Goal: Task Accomplishment & Management: Use online tool/utility

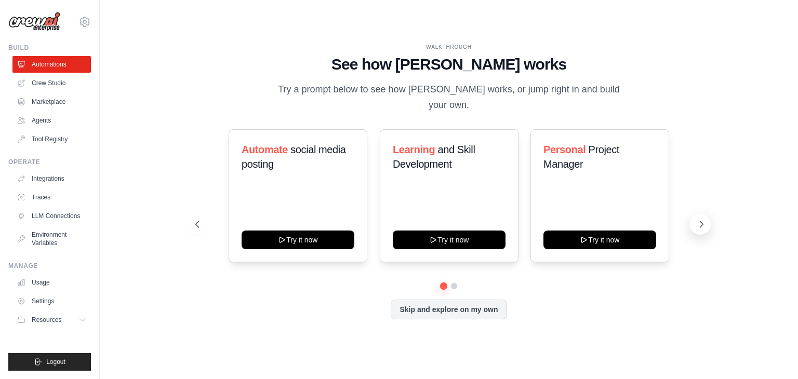
click at [703, 219] on icon at bounding box center [702, 224] width 10 height 10
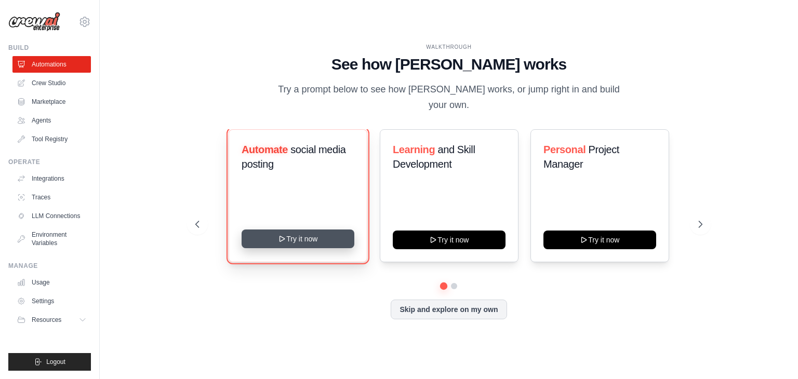
click at [291, 235] on button "Try it now" at bounding box center [298, 239] width 113 height 19
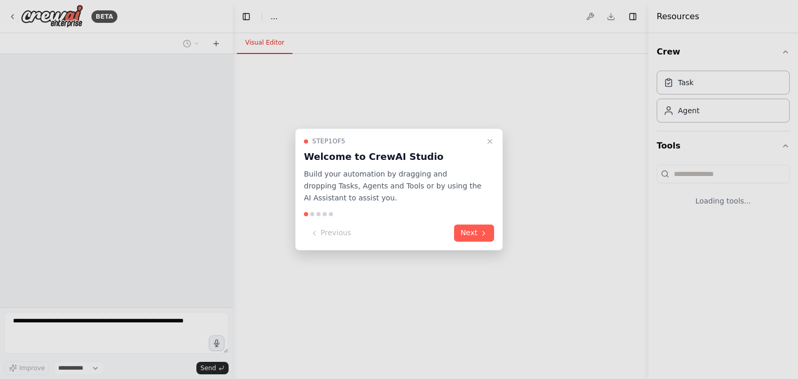
select select "****"
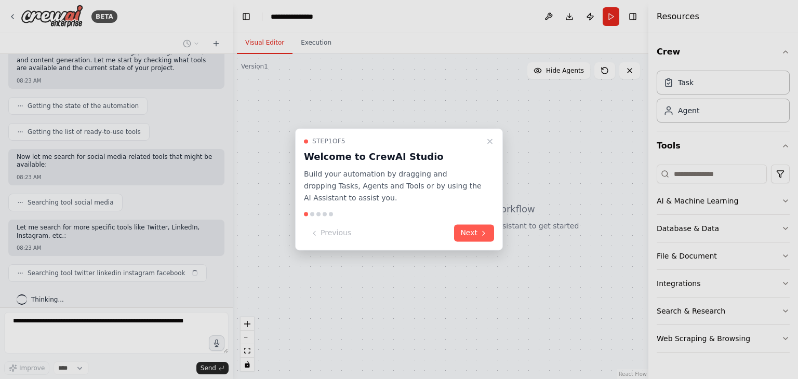
scroll to position [114, 0]
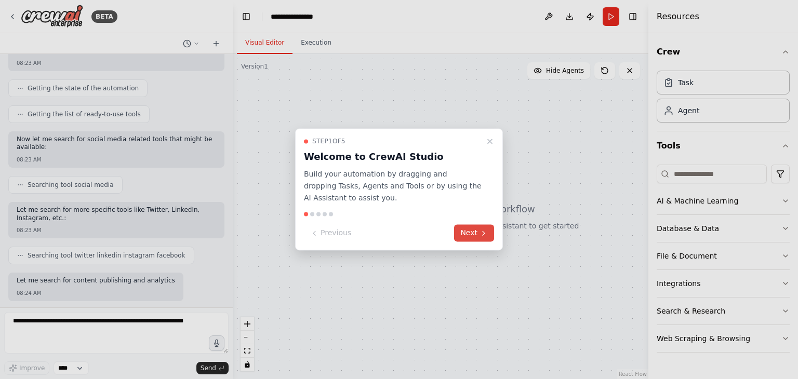
click at [471, 227] on button "Next" at bounding box center [474, 233] width 40 height 17
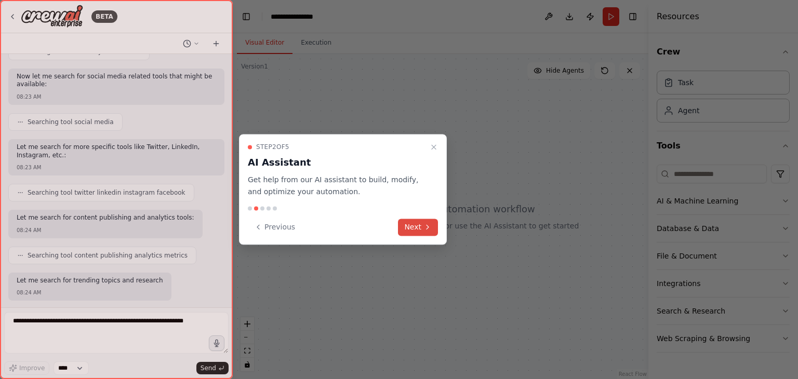
scroll to position [239, 0]
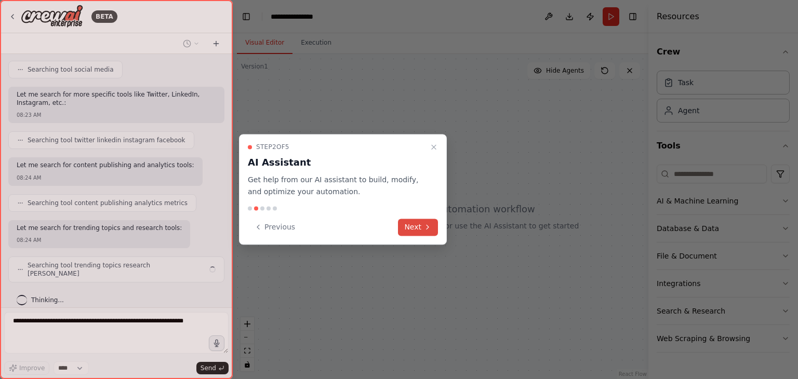
click at [415, 225] on button "Next" at bounding box center [418, 227] width 40 height 17
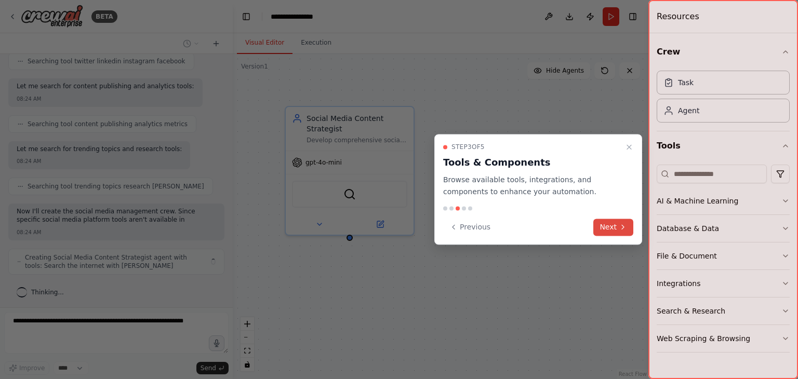
click at [619, 223] on icon at bounding box center [623, 227] width 8 height 8
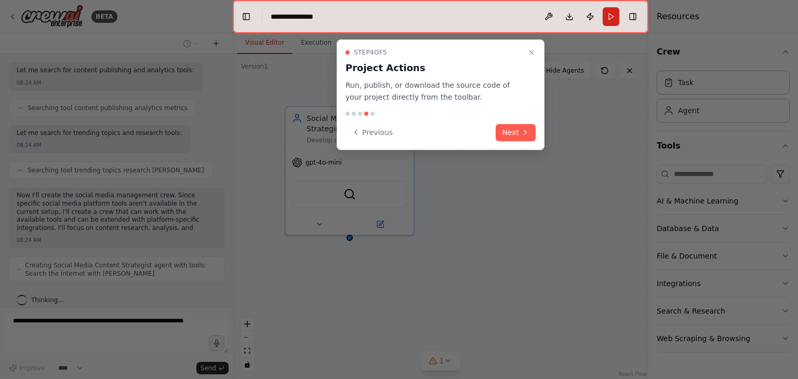
scroll to position [343, 0]
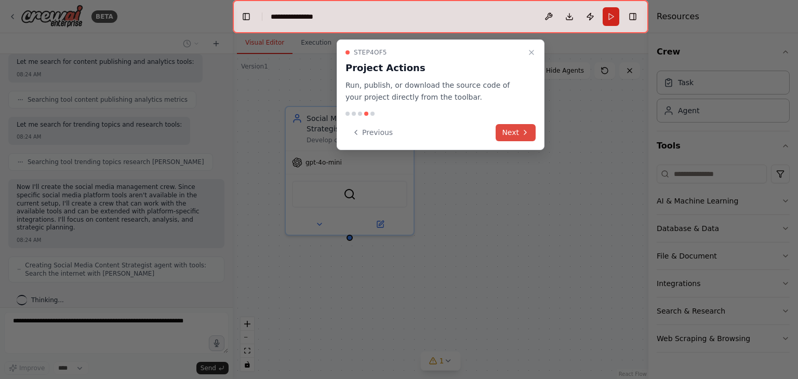
click at [526, 128] on icon at bounding box center [525, 132] width 8 height 8
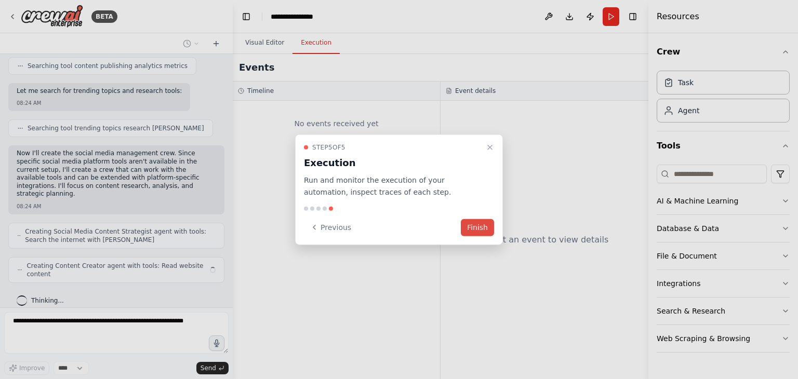
scroll to position [368, 0]
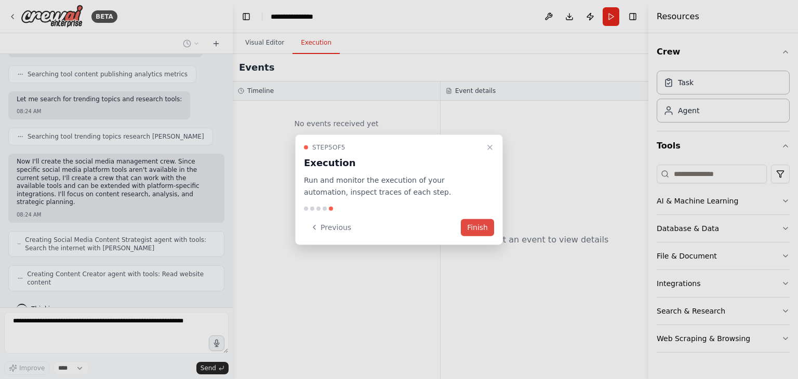
click at [482, 229] on button "Finish" at bounding box center [477, 227] width 33 height 17
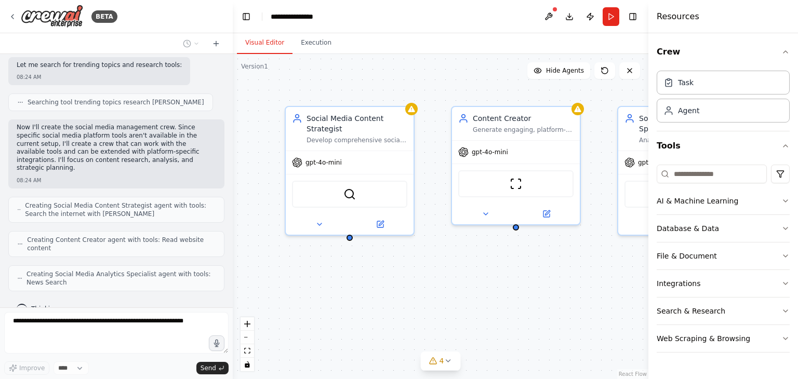
scroll to position [428, 0]
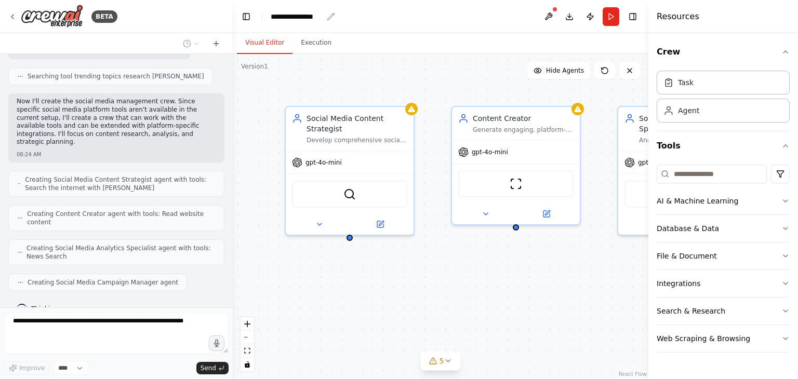
click at [291, 15] on div "**********" at bounding box center [297, 16] width 52 height 10
click at [291, 15] on div "**********" at bounding box center [310, 16] width 78 height 10
click at [374, 10] on header "**********" at bounding box center [441, 16] width 416 height 33
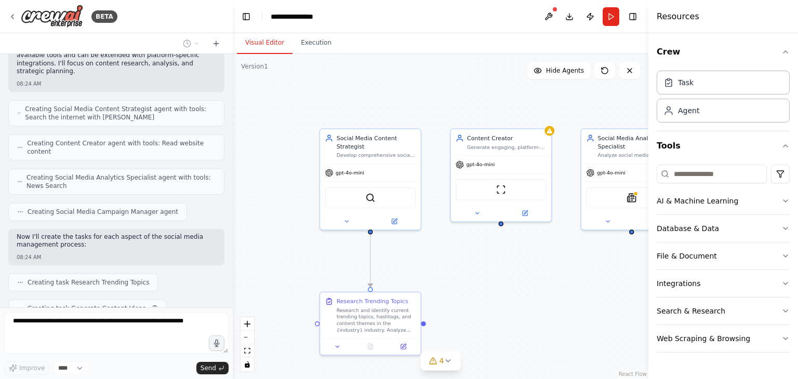
scroll to position [524, 0]
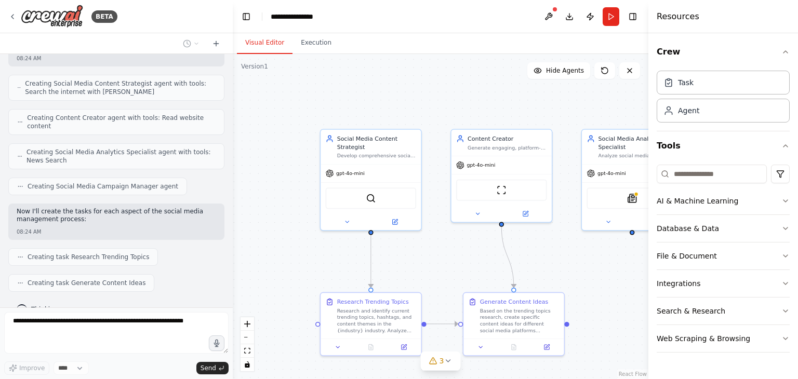
drag, startPoint x: 447, startPoint y: 212, endPoint x: 290, endPoint y: 196, distance: 157.2
click at [290, 196] on div ".deletable-edge-delete-btn { width: 20px; height: 20px; border: 0px solid #ffff…" at bounding box center [441, 216] width 416 height 325
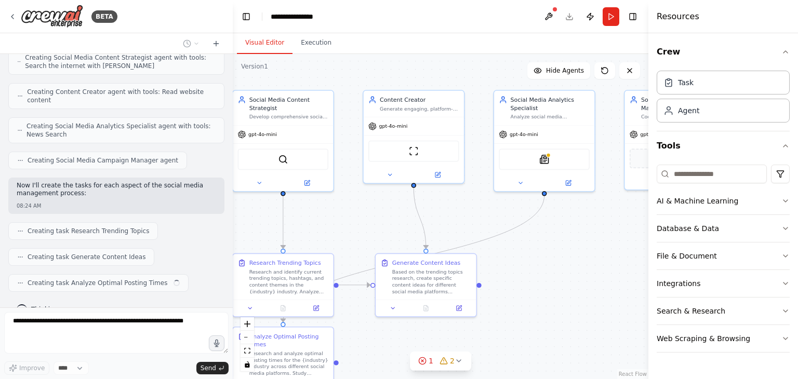
drag, startPoint x: 439, startPoint y: 115, endPoint x: 351, endPoint y: 75, distance: 96.3
click at [351, 75] on div ".deletable-edge-delete-btn { width: 20px; height: 20px; border: 0px solid #ffff…" at bounding box center [441, 216] width 416 height 325
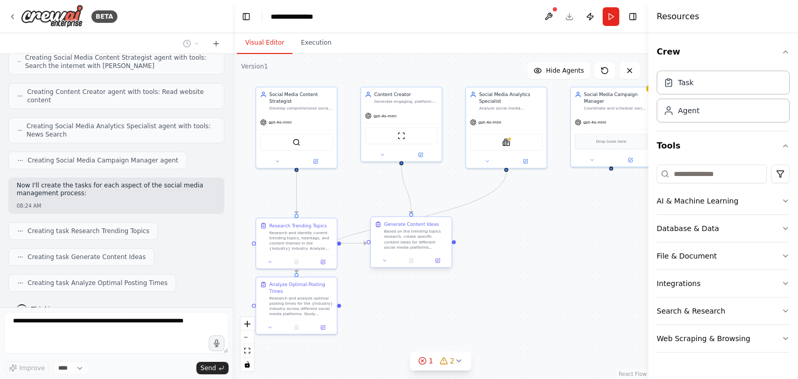
scroll to position [576, 0]
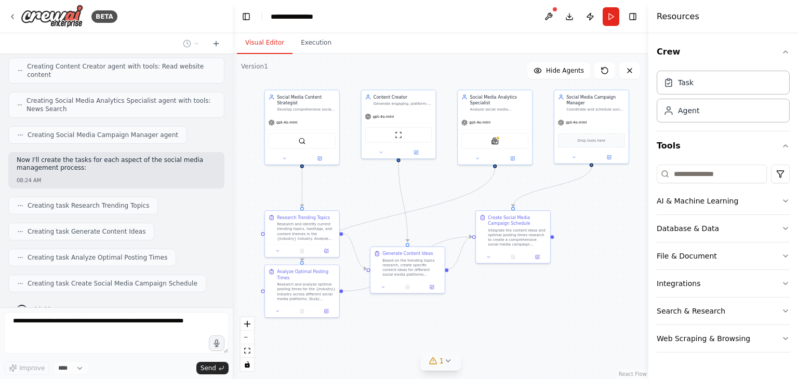
click at [445, 364] on icon at bounding box center [448, 361] width 8 height 8
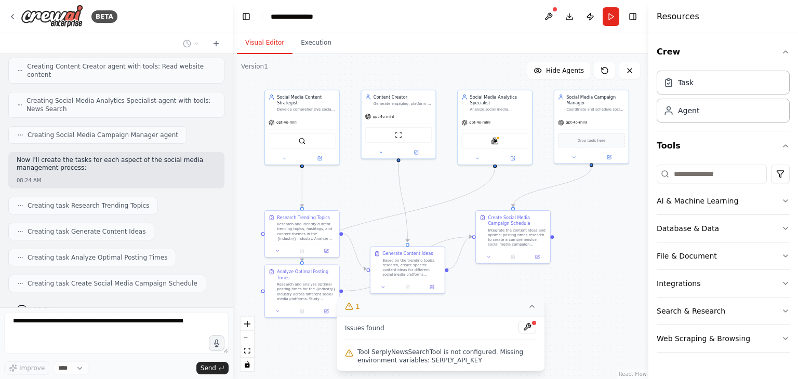
click at [534, 312] on button "1" at bounding box center [441, 306] width 208 height 19
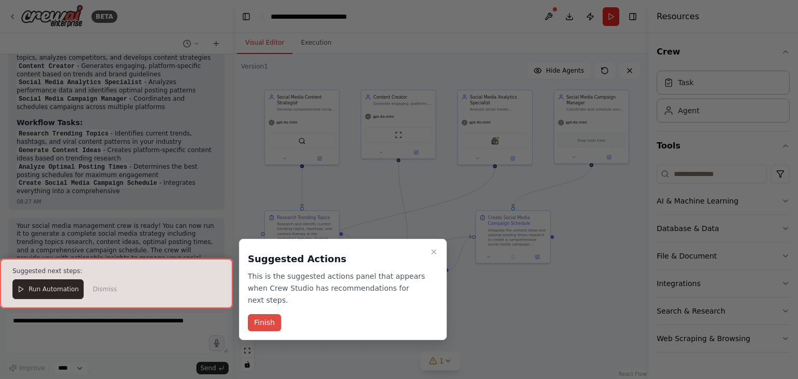
click at [267, 314] on button "Finish" at bounding box center [264, 322] width 33 height 17
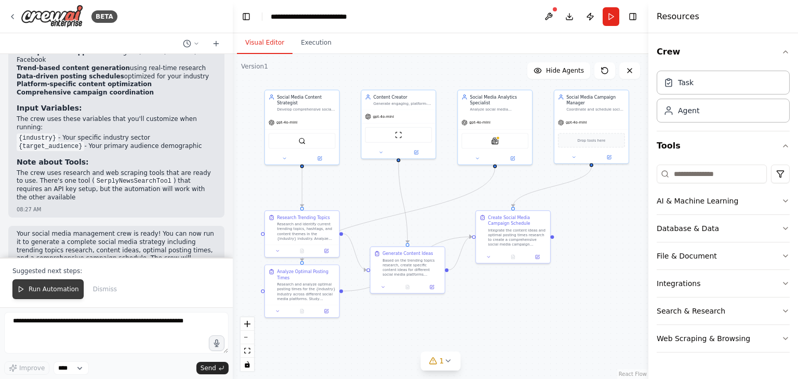
click at [67, 291] on span "Run Automation" at bounding box center [54, 289] width 50 height 8
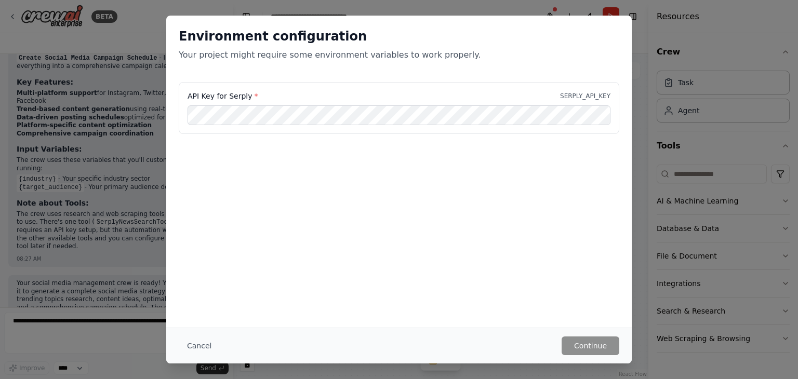
click at [234, 100] on label "API Key for Serply *" at bounding box center [223, 96] width 70 height 10
copy label "API Key for Serply *"
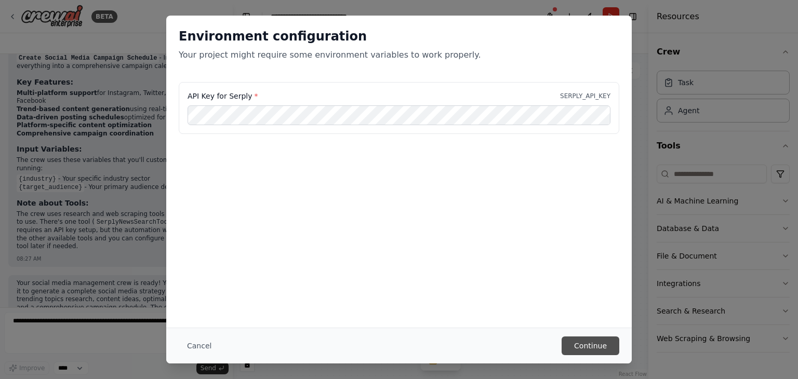
click at [574, 346] on button "Continue" at bounding box center [591, 346] width 58 height 19
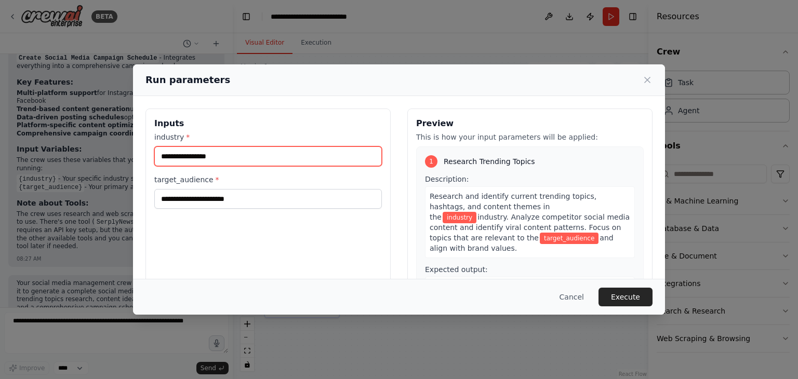
click at [270, 150] on input "industry *" at bounding box center [268, 157] width 228 height 20
type input "**********"
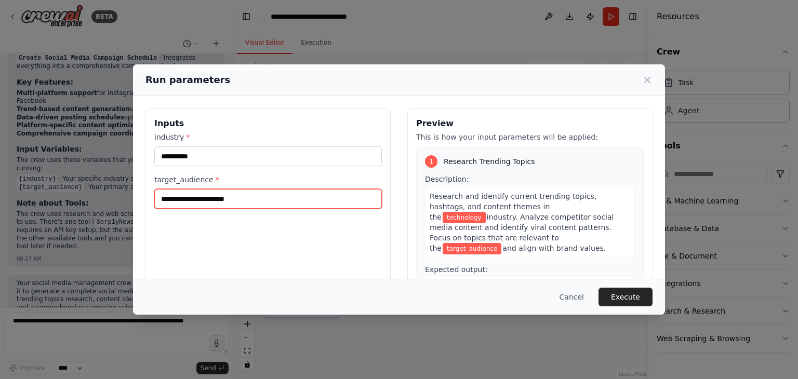
click at [229, 196] on input "target_audience *" at bounding box center [268, 199] width 228 height 20
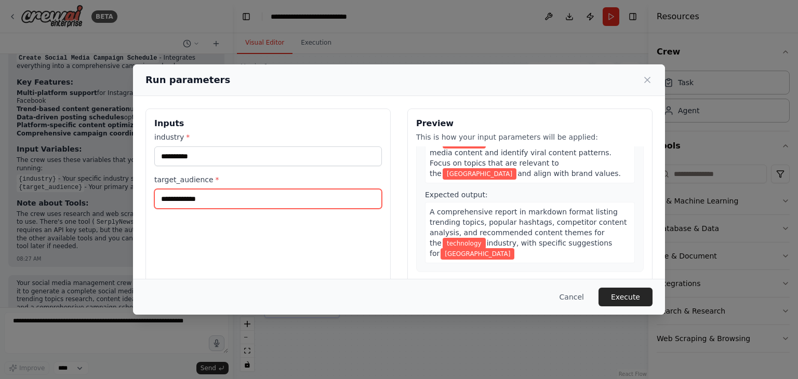
scroll to position [76, 0]
type input "**********"
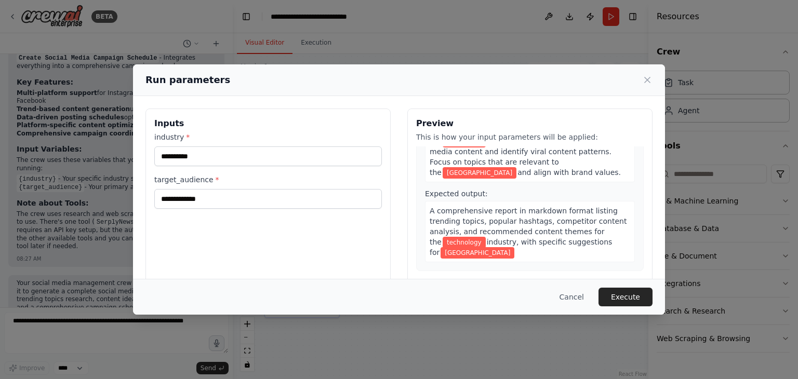
click at [505, 222] on span "A comprehensive report in markdown format listing trending topics, popular hash…" at bounding box center [528, 227] width 197 height 40
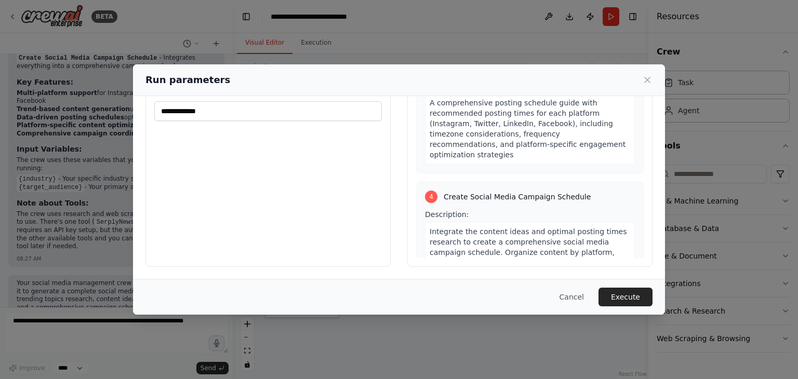
scroll to position [605, 0]
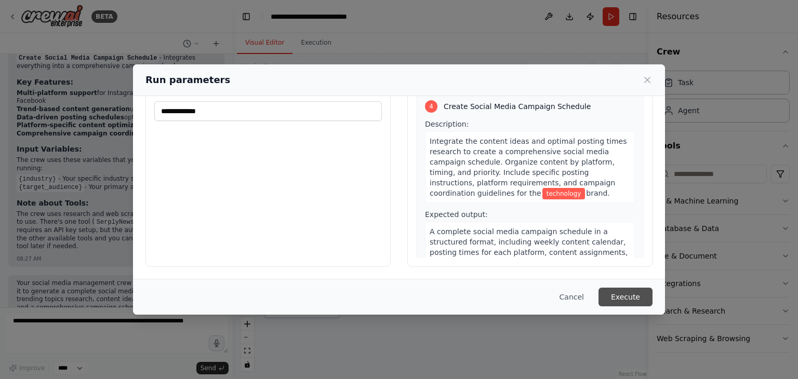
click at [632, 305] on button "Execute" at bounding box center [626, 297] width 54 height 19
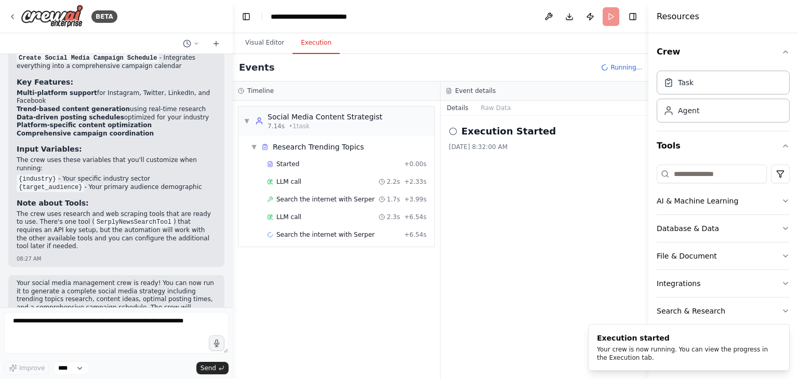
click at [316, 38] on button "Execution" at bounding box center [316, 43] width 47 height 22
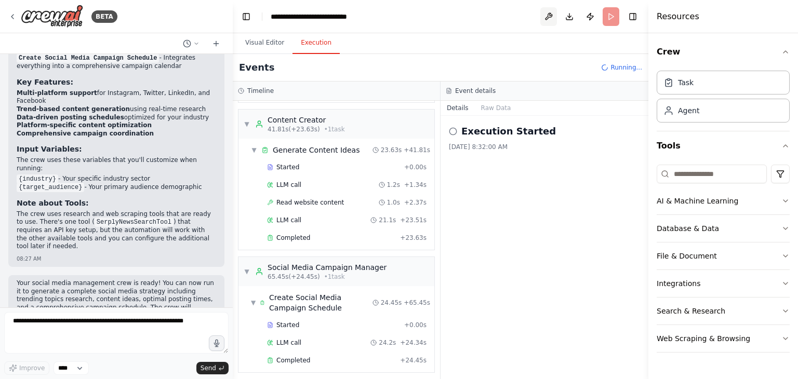
scroll to position [1152, 0]
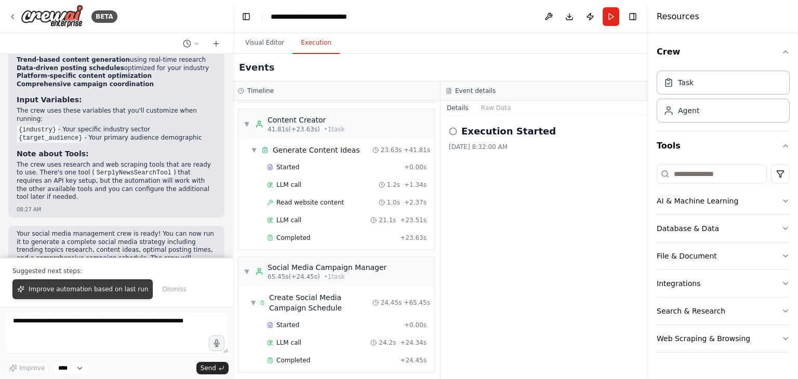
click at [122, 296] on button "Improve automation based on last run" at bounding box center [82, 290] width 140 height 20
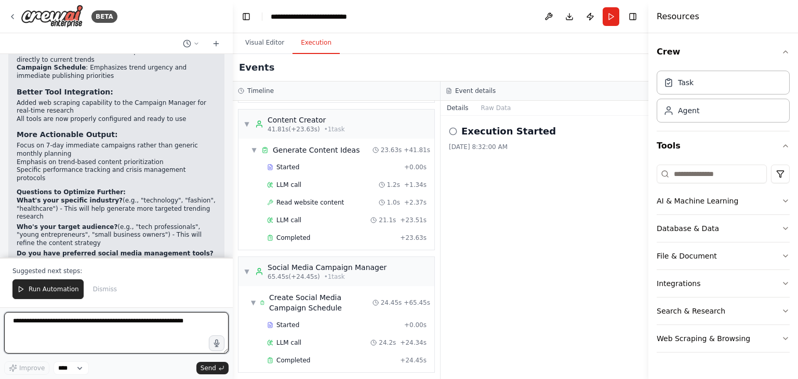
scroll to position [2061, 0]
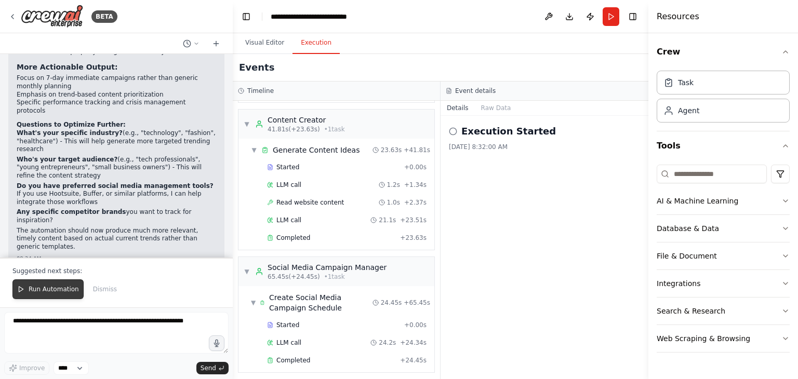
click at [57, 296] on button "Run Automation" at bounding box center [47, 290] width 71 height 20
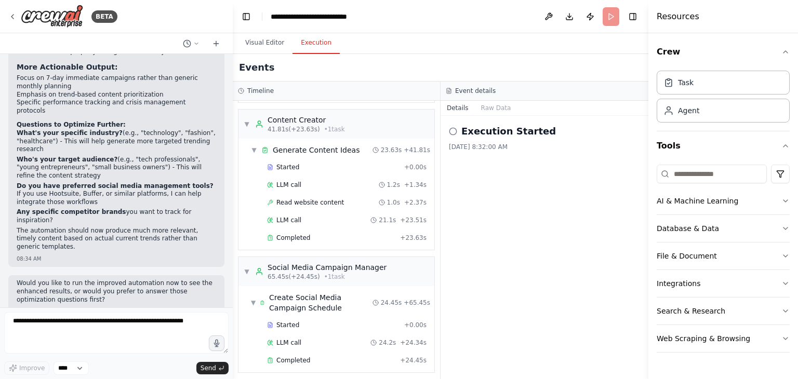
scroll to position [2011, 0]
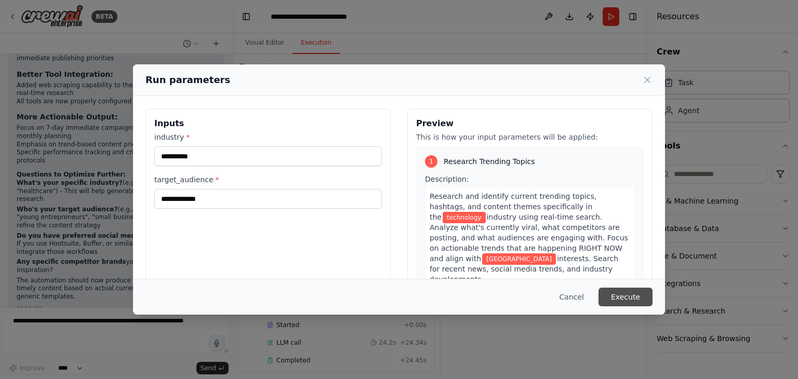
click at [645, 290] on button "Execute" at bounding box center [626, 297] width 54 height 19
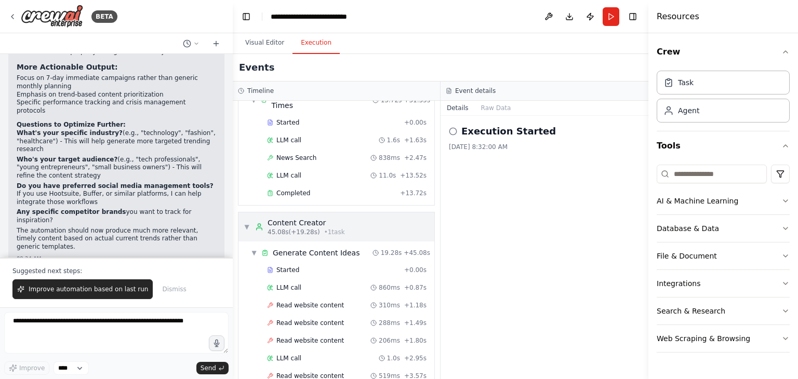
scroll to position [316, 0]
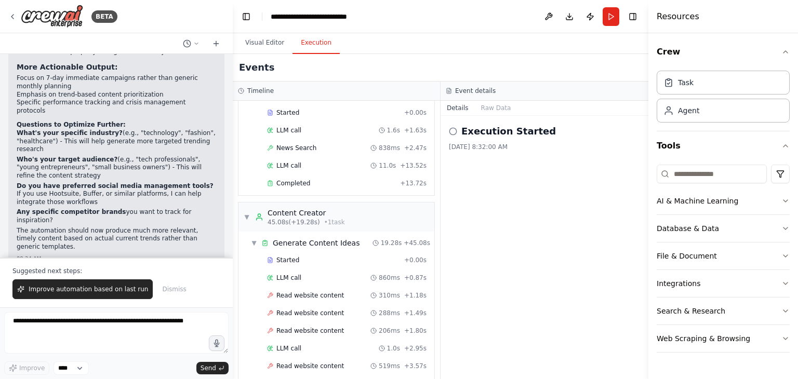
click at [455, 132] on icon at bounding box center [453, 131] width 8 height 8
click at [480, 137] on h2 "Execution Started" at bounding box center [509, 131] width 95 height 15
click at [476, 157] on div "Execution Started 9/13/2025, 8:32:00 AM" at bounding box center [545, 248] width 208 height 264
click at [491, 111] on button "Raw Data" at bounding box center [496, 108] width 43 height 15
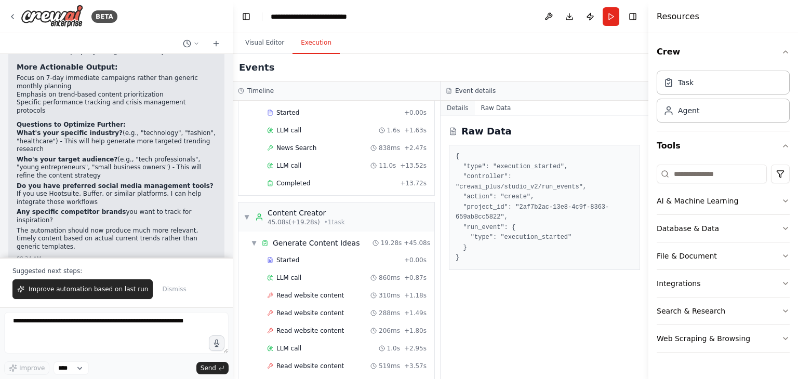
click at [466, 112] on button "Details" at bounding box center [458, 108] width 34 height 15
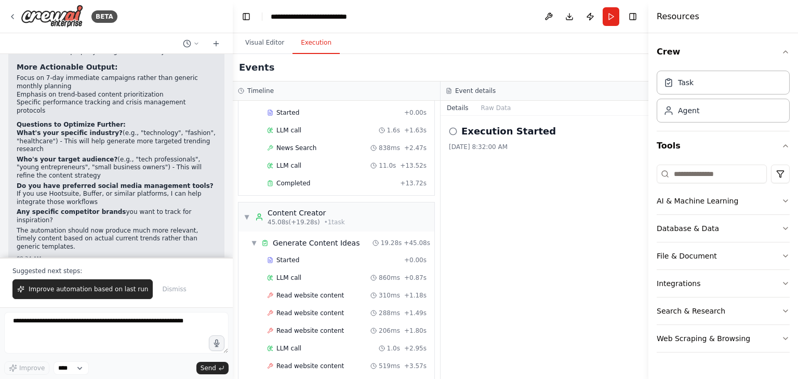
click at [479, 158] on div "Execution Started 9/13/2025, 8:32:00 AM" at bounding box center [545, 248] width 208 height 264
click at [615, 21] on button "Run" at bounding box center [611, 16] width 17 height 19
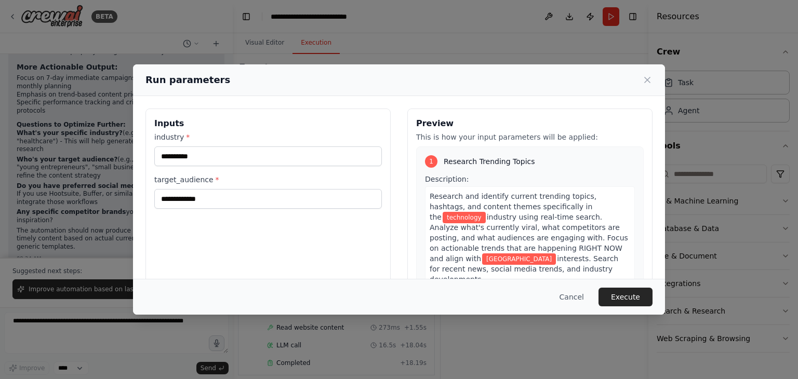
scroll to position [31, 0]
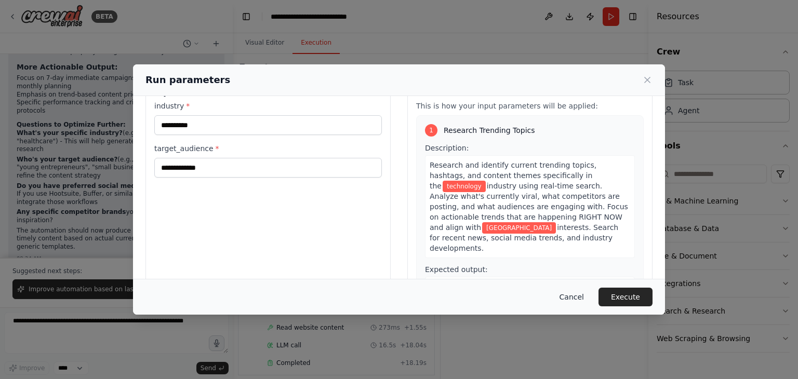
click at [581, 293] on button "Cancel" at bounding box center [572, 297] width 41 height 19
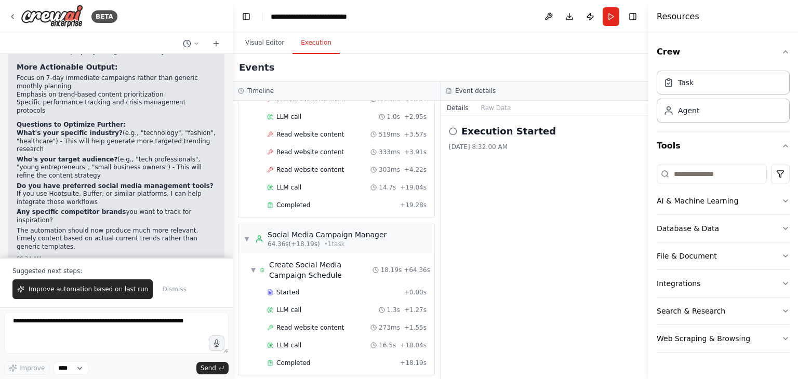
click at [581, 293] on div "Execution Started 9/13/2025, 8:32:00 AM" at bounding box center [545, 248] width 208 height 264
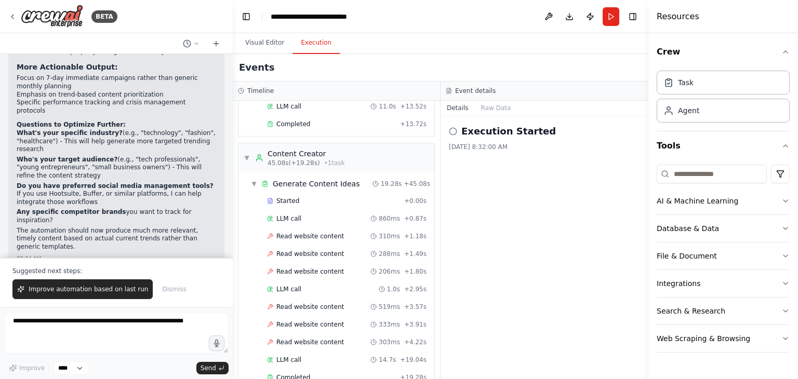
scroll to position [0, 0]
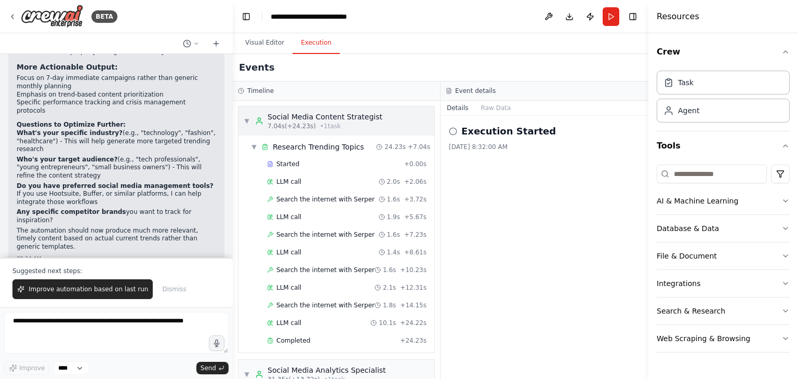
click at [243, 123] on div "▼ Social Media Content Strategist 7.04s (+24.23s) • 1 task" at bounding box center [337, 121] width 196 height 29
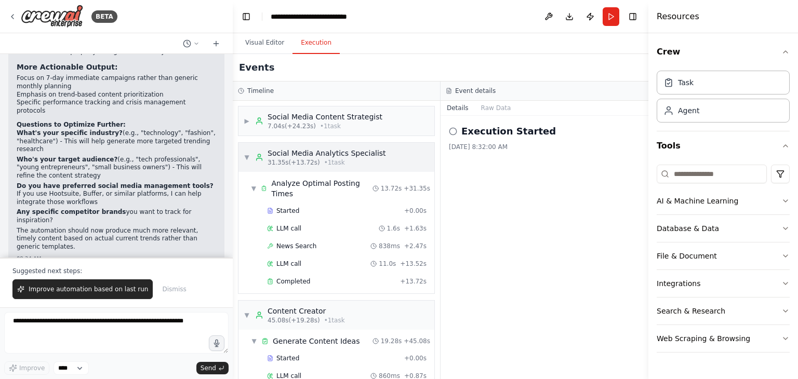
click at [244, 153] on span "▼" at bounding box center [247, 157] width 6 height 8
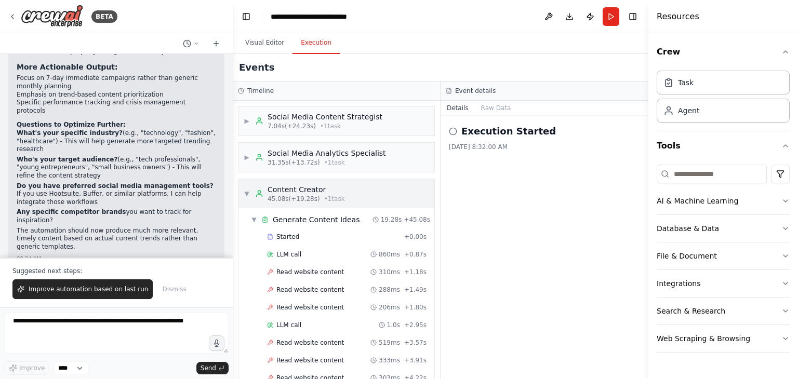
click at [242, 195] on div "▼ Content Creator 45.08s (+19.28s) • 1 task" at bounding box center [337, 193] width 196 height 29
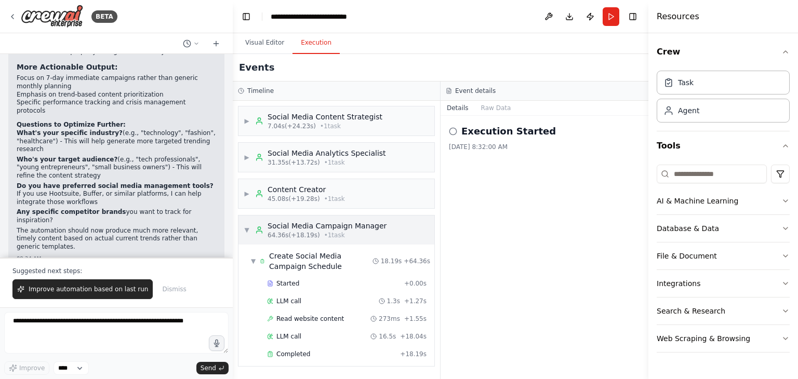
click at [250, 222] on div "▼ Social Media Campaign Manager 64.36s (+18.19s) • 1 task" at bounding box center [315, 230] width 143 height 19
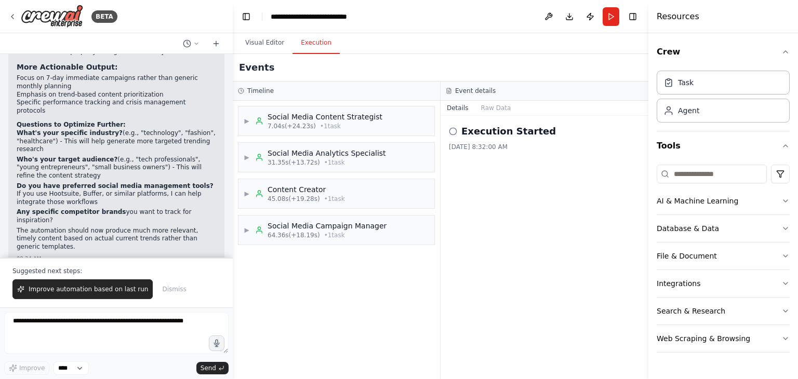
click at [490, 229] on div "Execution Started 9/13/2025, 8:32:00 AM" at bounding box center [545, 248] width 208 height 264
click at [451, 133] on icon at bounding box center [453, 131] width 8 height 8
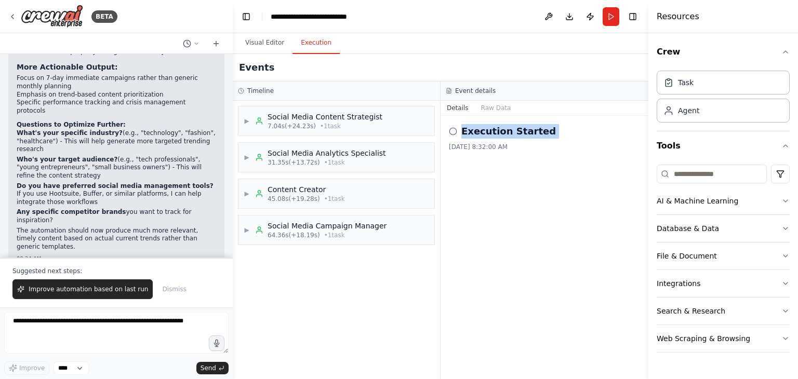
click at [451, 133] on icon at bounding box center [453, 131] width 8 height 8
click at [699, 110] on div "Agent" at bounding box center [723, 110] width 133 height 24
click at [718, 111] on div "Agent" at bounding box center [723, 110] width 133 height 24
click at [687, 108] on div "Agent" at bounding box center [688, 110] width 21 height 10
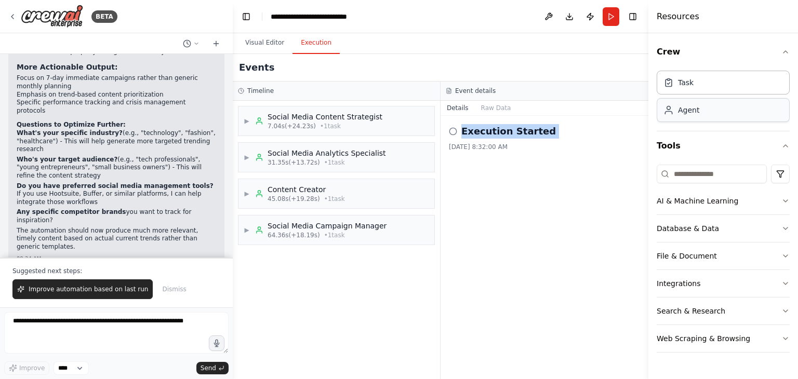
click at [693, 99] on div "Agent" at bounding box center [723, 110] width 133 height 24
click at [699, 85] on div "Task" at bounding box center [723, 82] width 133 height 24
click at [691, 102] on div "Agent" at bounding box center [723, 110] width 133 height 24
click at [595, 154] on div "Execution Started 9/13/2025, 8:32:00 AM" at bounding box center [545, 248] width 208 height 264
click at [451, 134] on circle at bounding box center [453, 131] width 7 height 7
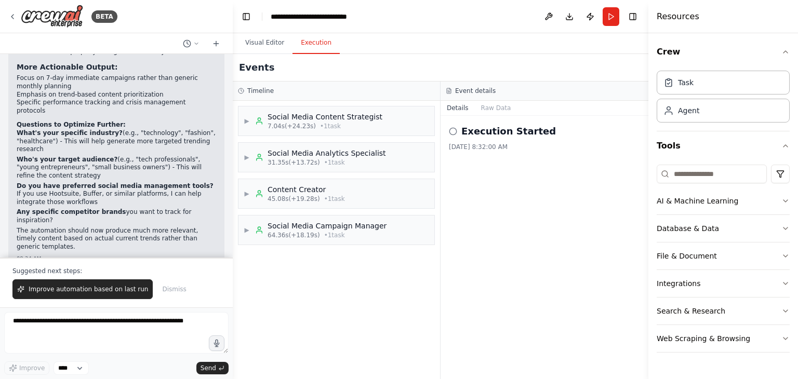
click at [451, 134] on circle at bounding box center [453, 131] width 7 height 7
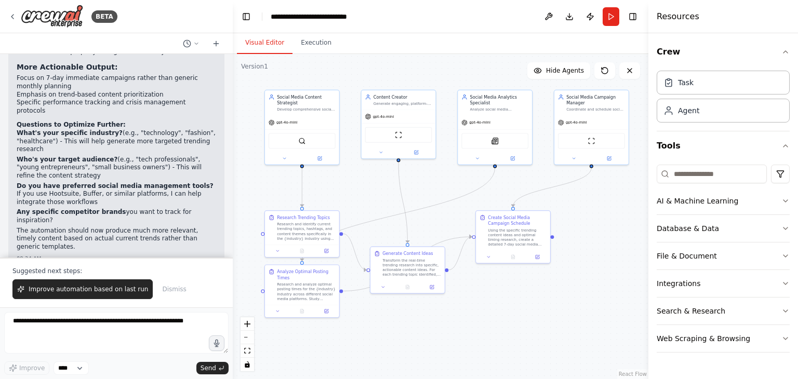
click at [285, 48] on button "Visual Editor" at bounding box center [265, 43] width 56 height 22
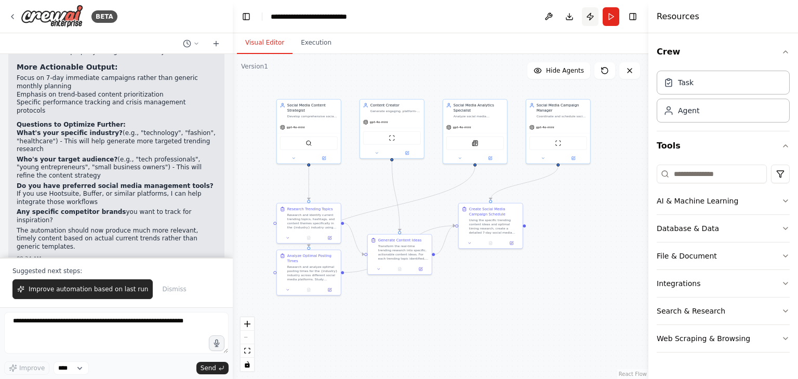
click at [591, 14] on button "Publish" at bounding box center [590, 16] width 17 height 19
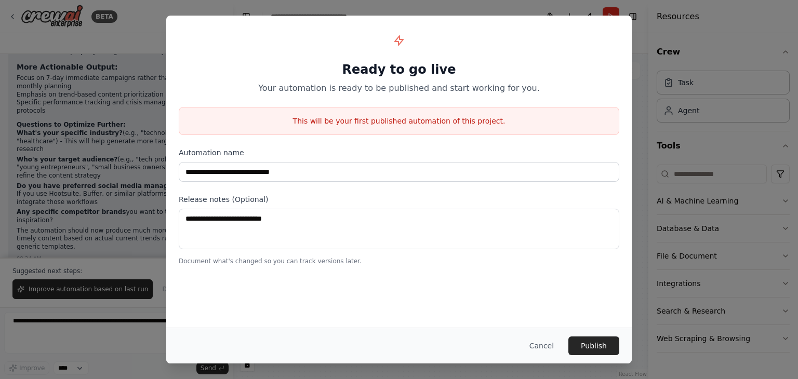
click at [697, 235] on div "**********" at bounding box center [399, 189] width 798 height 379
click at [555, 350] on button "Cancel" at bounding box center [541, 346] width 41 height 19
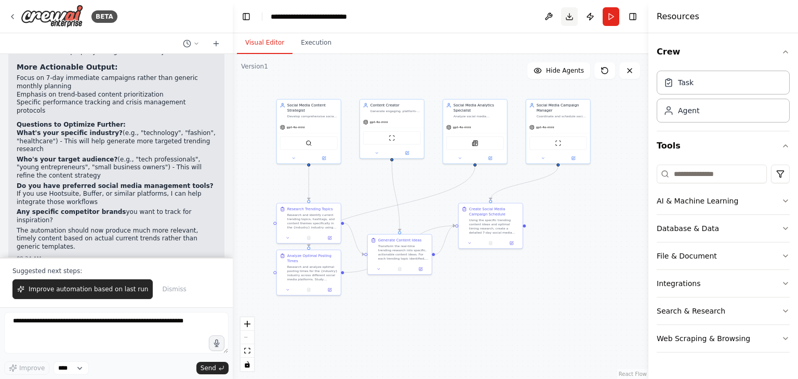
click at [566, 10] on button "Download" at bounding box center [569, 16] width 17 height 19
click at [512, 24] on header "**********" at bounding box center [441, 16] width 416 height 33
click at [549, 17] on button at bounding box center [549, 16] width 17 height 19
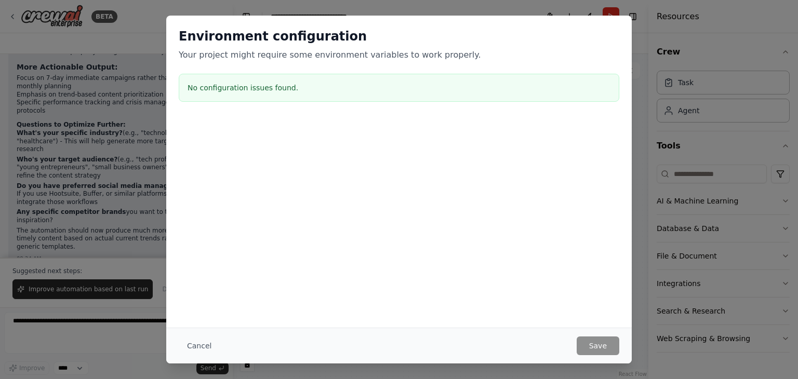
click at [682, 69] on div "Environment configuration Your project might require some environment variables…" at bounding box center [399, 189] width 798 height 379
click at [197, 347] on button "Cancel" at bounding box center [199, 346] width 41 height 19
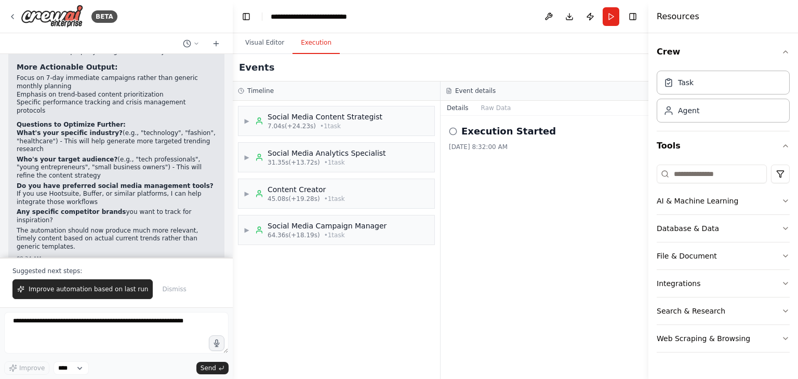
click at [306, 45] on button "Execution" at bounding box center [316, 43] width 47 height 22
click at [499, 107] on button "Raw Data" at bounding box center [496, 108] width 43 height 15
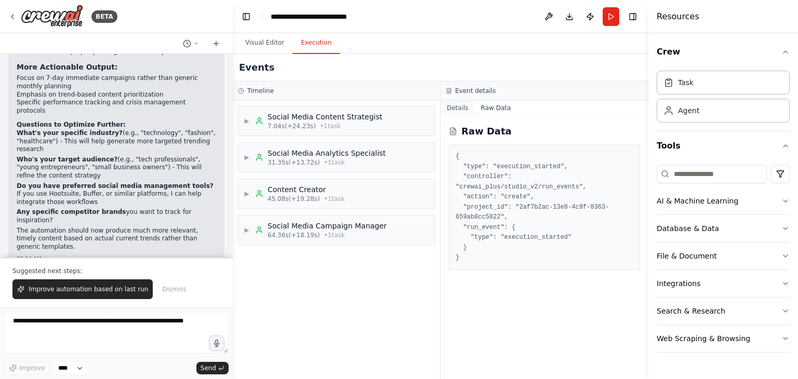
click at [467, 108] on button "Details" at bounding box center [458, 108] width 34 height 15
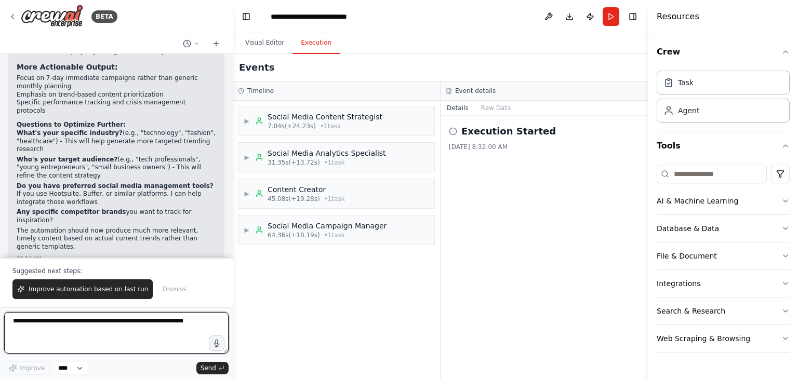
click at [46, 330] on textarea at bounding box center [116, 333] width 225 height 42
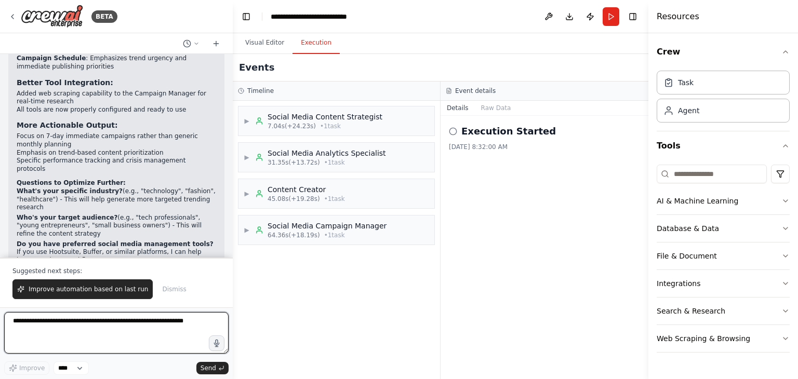
scroll to position [2061, 0]
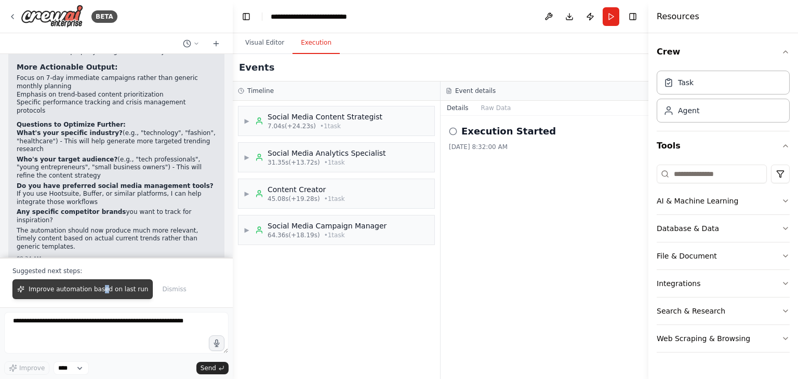
drag, startPoint x: 100, startPoint y: 278, endPoint x: 98, endPoint y: 290, distance: 11.7
click at [98, 290] on div "Suggested next steps: Improve automation based on last run Dismiss" at bounding box center [116, 283] width 233 height 50
click at [98, 290] on span "Improve automation based on last run" at bounding box center [89, 289] width 120 height 8
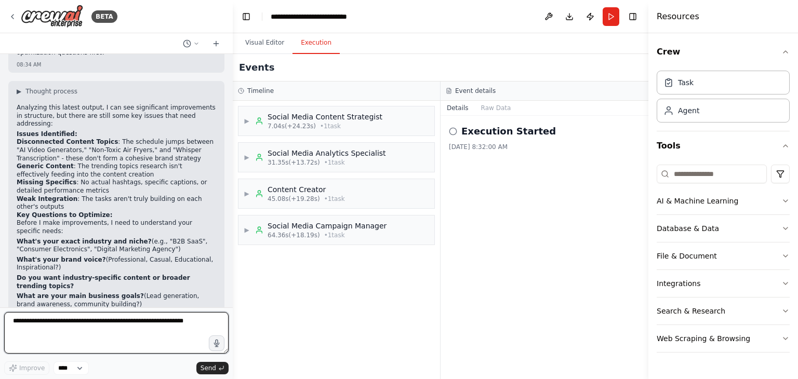
scroll to position [2387, 0]
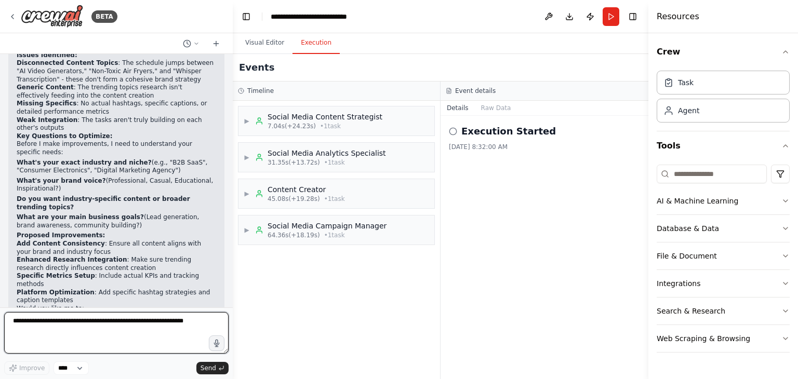
click at [94, 344] on textarea at bounding box center [116, 333] width 225 height 42
click at [78, 348] on textarea at bounding box center [116, 333] width 225 height 42
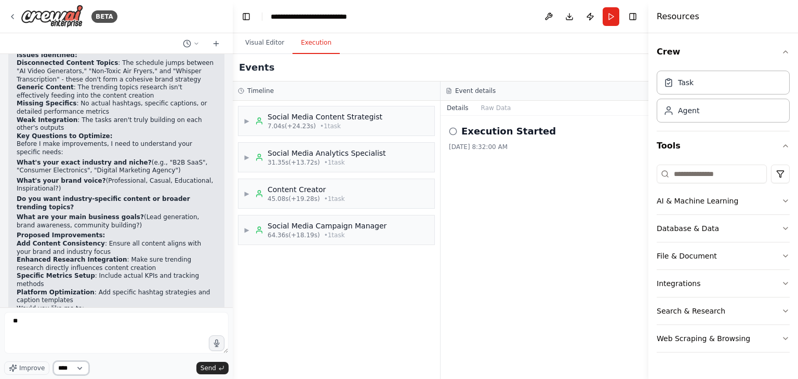
click at [68, 362] on select "****" at bounding box center [71, 369] width 35 height 14
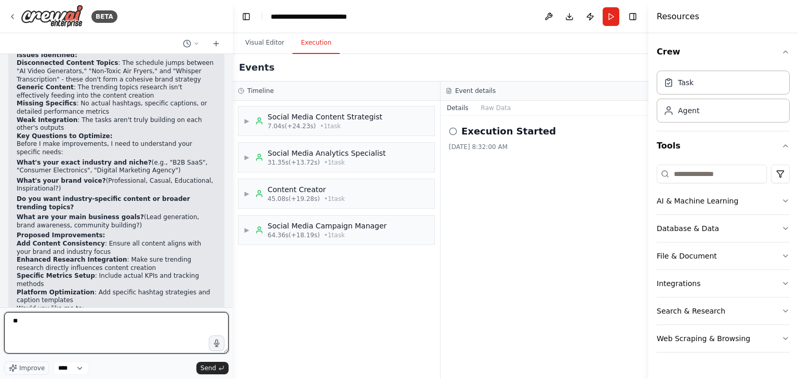
click at [81, 337] on textarea "**" at bounding box center [116, 333] width 225 height 42
click at [48, 331] on textarea "**********" at bounding box center [116, 333] width 225 height 42
click at [105, 335] on textarea "**********" at bounding box center [116, 333] width 225 height 42
drag, startPoint x: 108, startPoint y: 322, endPoint x: 161, endPoint y: 316, distance: 53.5
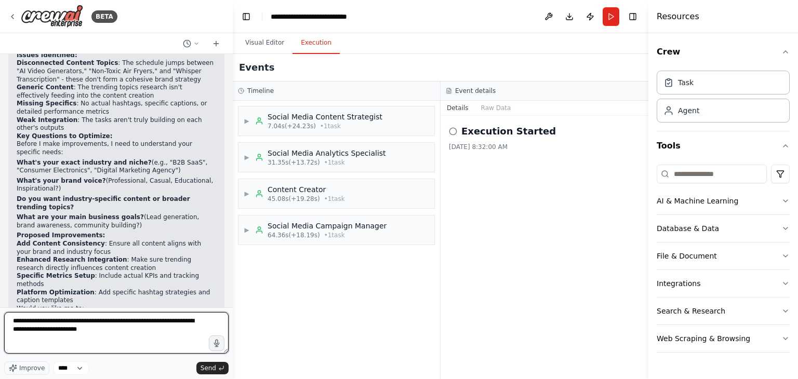
click at [161, 316] on textarea "**********" at bounding box center [116, 333] width 225 height 42
click at [143, 335] on textarea "**********" at bounding box center [116, 333] width 225 height 42
type textarea "**********"
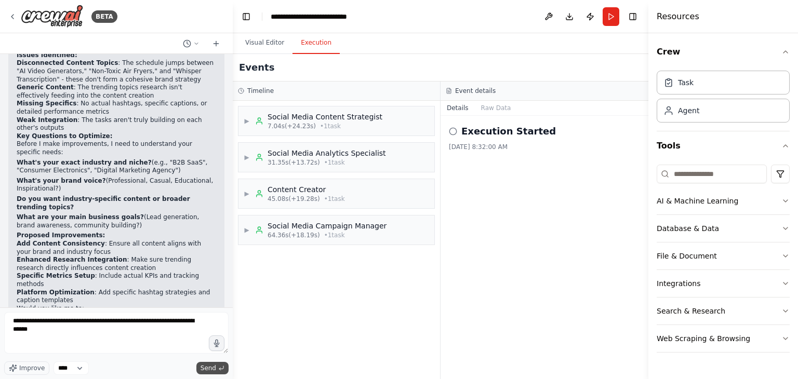
click at [208, 372] on span "Send" at bounding box center [209, 368] width 16 height 8
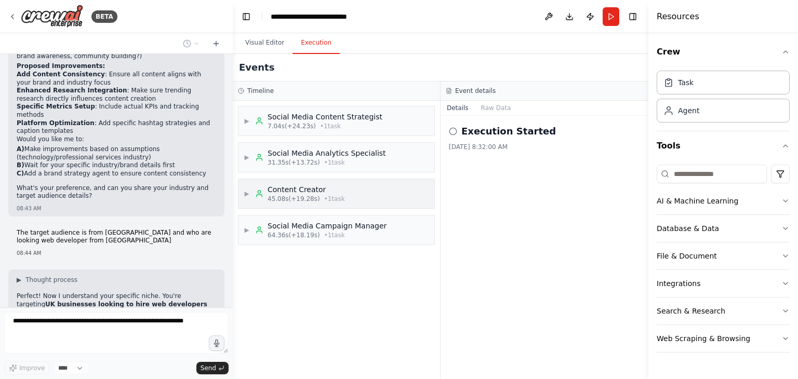
scroll to position [2564, 0]
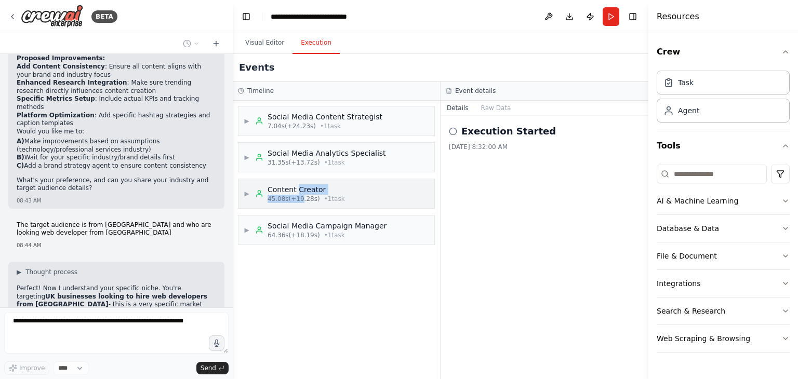
drag, startPoint x: 296, startPoint y: 193, endPoint x: 297, endPoint y: 205, distance: 11.5
click at [297, 205] on div "▶ Content Creator 45.08s (+19.28s) • 1 task" at bounding box center [337, 193] width 196 height 29
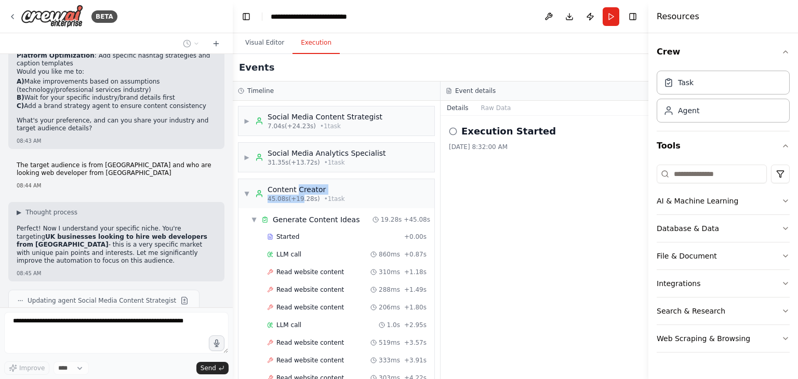
scroll to position [2654, 0]
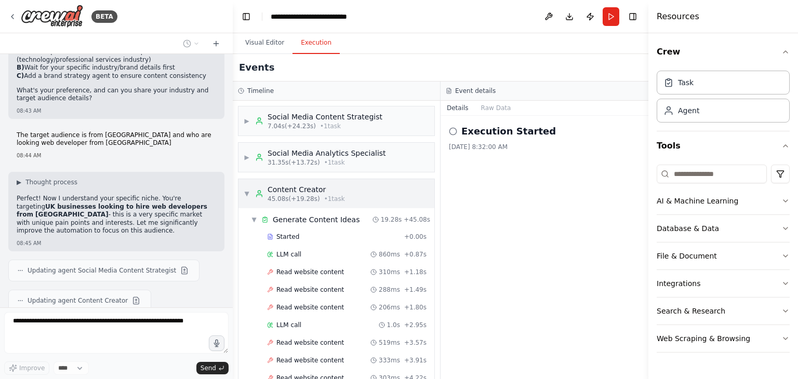
click at [242, 193] on div "▼ Content Creator 45.08s (+19.28s) • 1 task" at bounding box center [337, 193] width 196 height 29
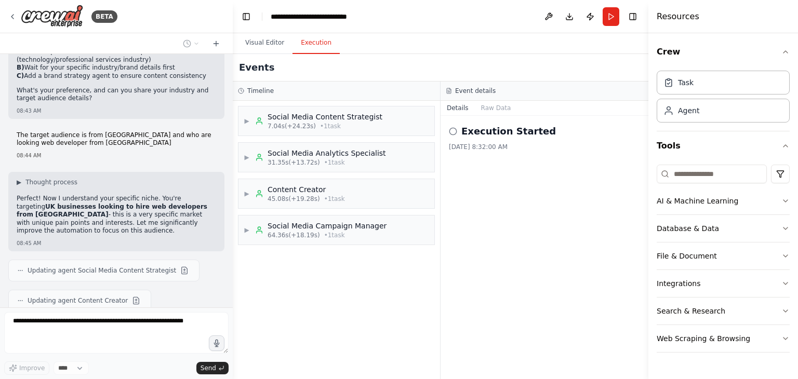
click at [304, 273] on div "▶ Social Media Content Strategist 7.04s (+24.23s) • 1 task ▶ Social Media Analy…" at bounding box center [336, 240] width 207 height 279
click at [498, 105] on button "Raw Data" at bounding box center [496, 108] width 43 height 15
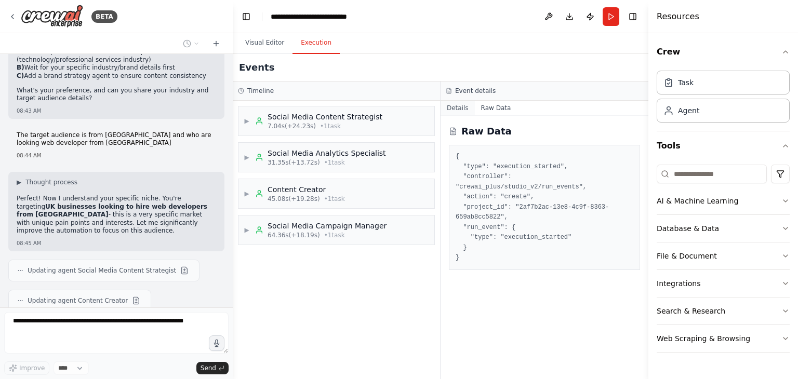
scroll to position [2684, 0]
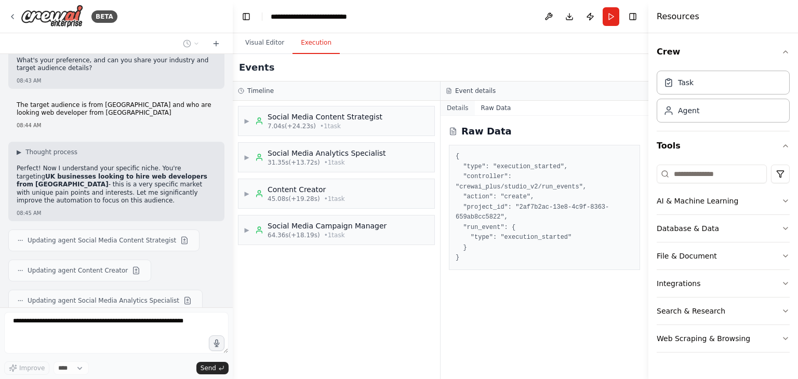
click at [460, 105] on button "Details" at bounding box center [458, 108] width 34 height 15
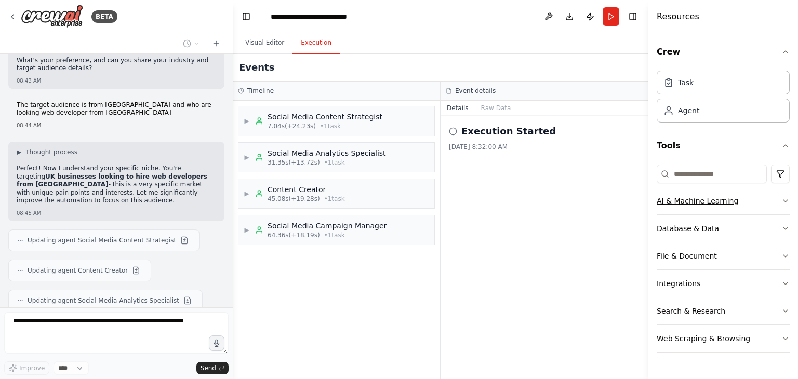
click at [774, 202] on button "AI & Machine Learning" at bounding box center [723, 201] width 133 height 27
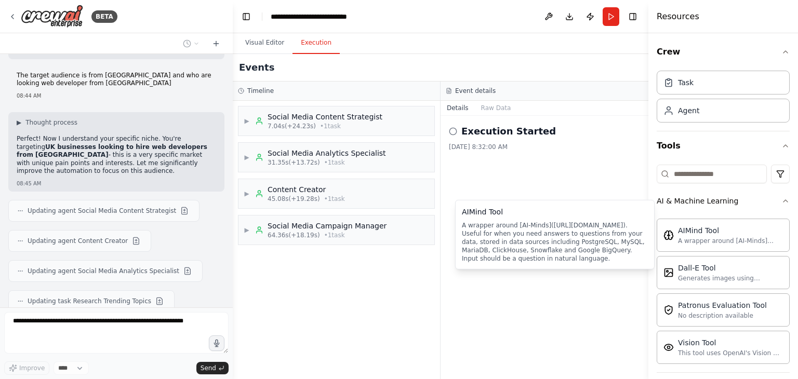
scroll to position [2744, 0]
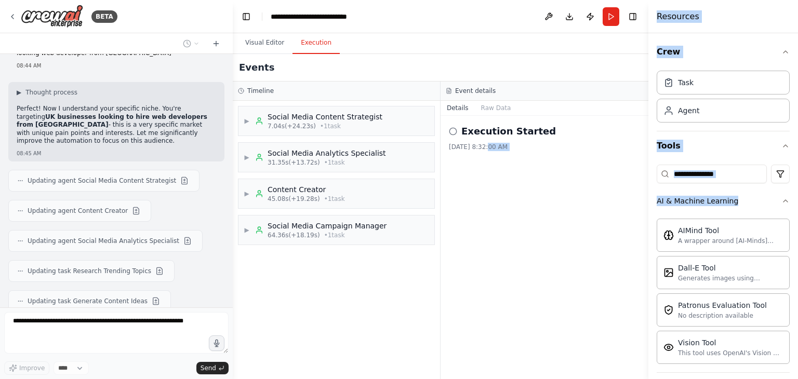
drag, startPoint x: 563, startPoint y: 226, endPoint x: 483, endPoint y: 220, distance: 80.3
click at [483, 220] on div "Execution Started 9/13/2025, 8:32:00 AM" at bounding box center [545, 248] width 208 height 264
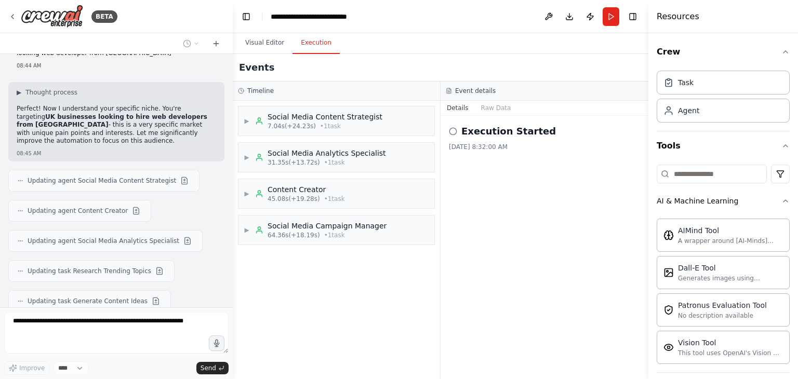
click at [455, 132] on icon at bounding box center [453, 131] width 8 height 8
click at [350, 268] on div "▶ Social Media Content Strategist 7.04s (+24.23s) • 1 task ▶ Social Media Analy…" at bounding box center [336, 240] width 207 height 279
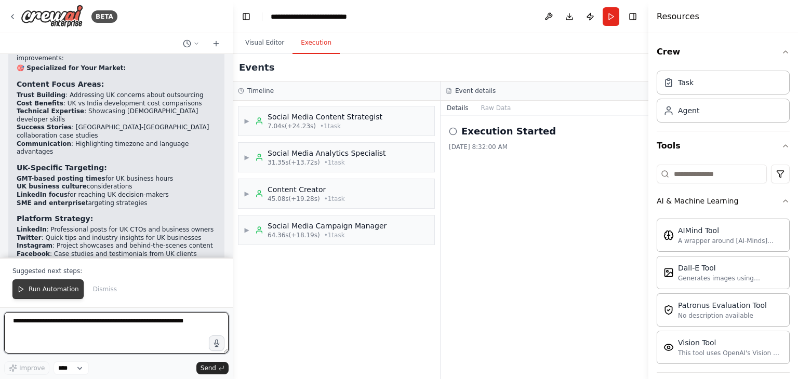
scroll to position [3103, 0]
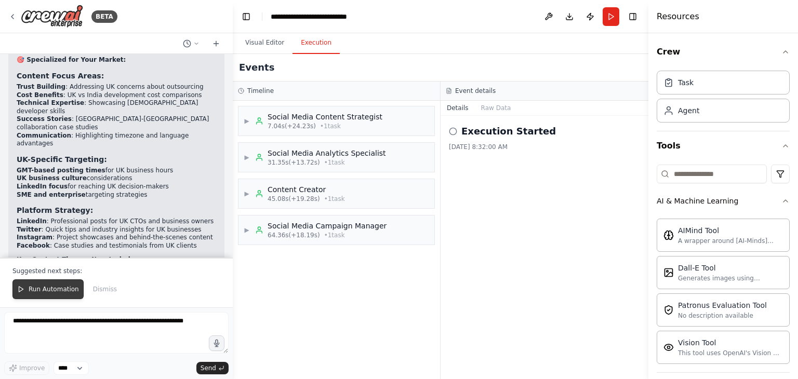
click at [56, 292] on span "Run Automation" at bounding box center [54, 289] width 50 height 8
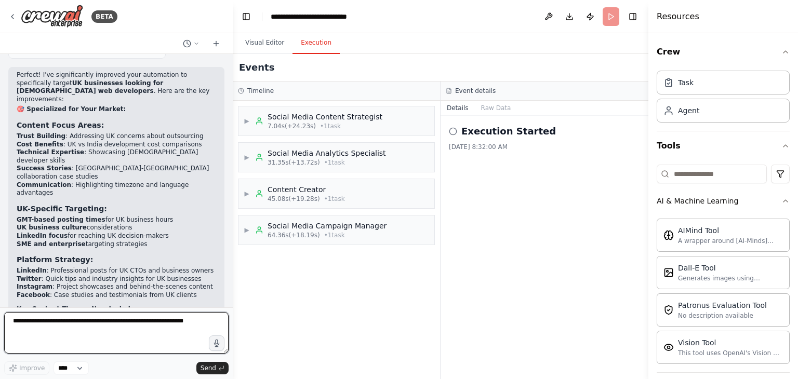
click at [61, 346] on textarea at bounding box center [116, 333] width 225 height 42
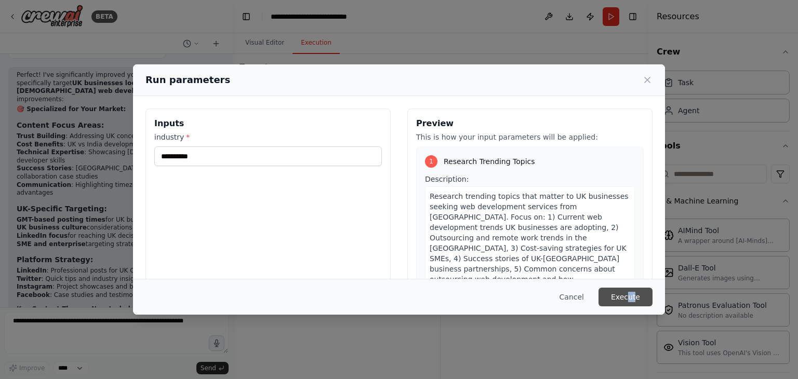
drag, startPoint x: 630, startPoint y: 306, endPoint x: 638, endPoint y: 298, distance: 11.0
click at [638, 298] on div "Cancel Execute" at bounding box center [399, 297] width 532 height 36
click at [638, 298] on button "Execute" at bounding box center [626, 297] width 54 height 19
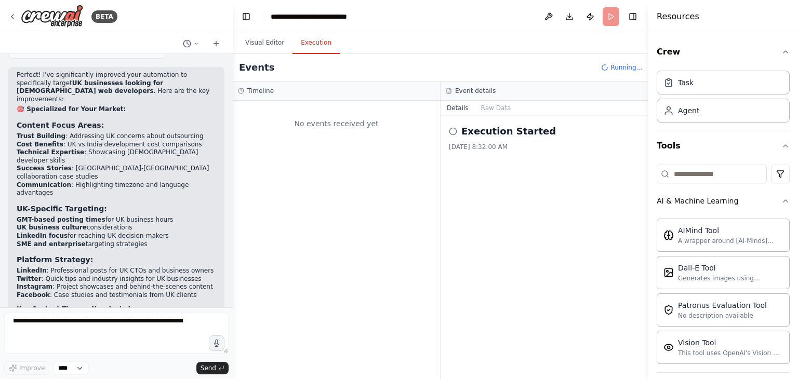
click at [369, 159] on div "No events received yet" at bounding box center [336, 240] width 207 height 279
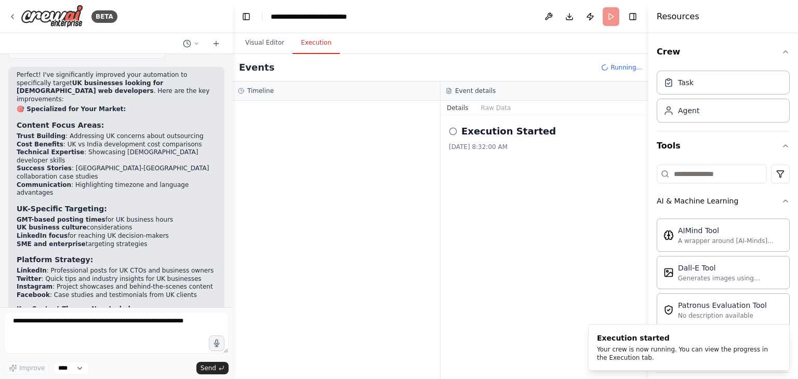
click at [277, 163] on div at bounding box center [336, 240] width 207 height 279
click at [657, 344] on div "Execution started Your crew is now running. You can view the progress in the Ex…" at bounding box center [687, 347] width 180 height 29
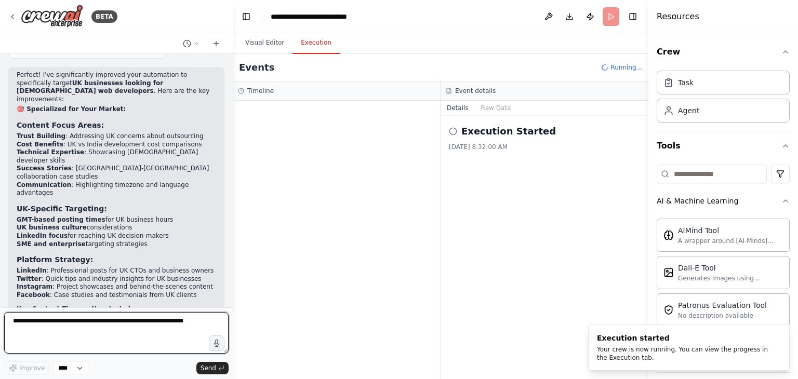
click at [151, 326] on textarea at bounding box center [116, 333] width 225 height 42
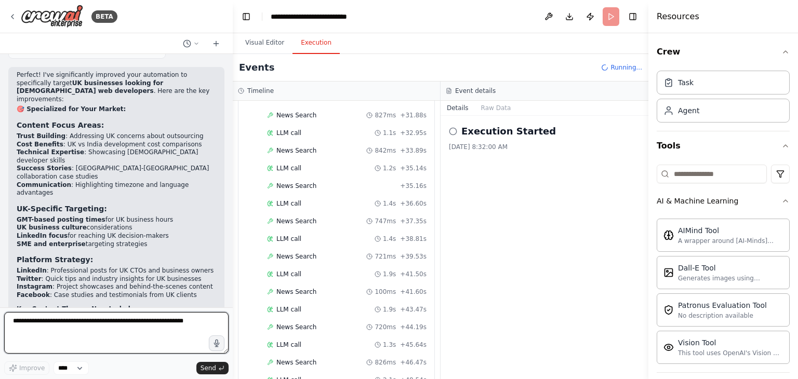
scroll to position [1107, 0]
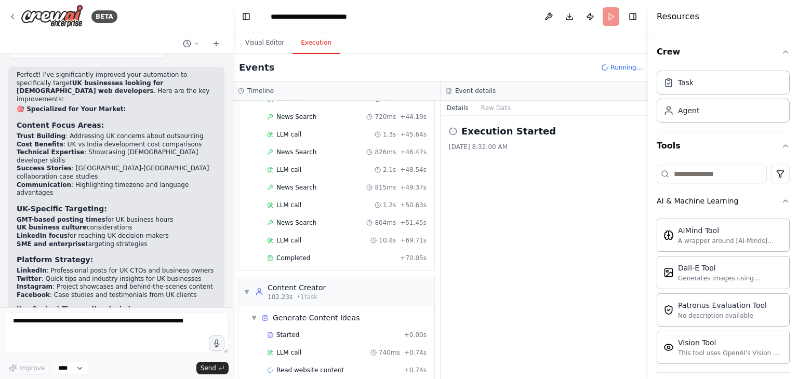
click at [561, 126] on div "Execution Started" at bounding box center [544, 131] width 191 height 15
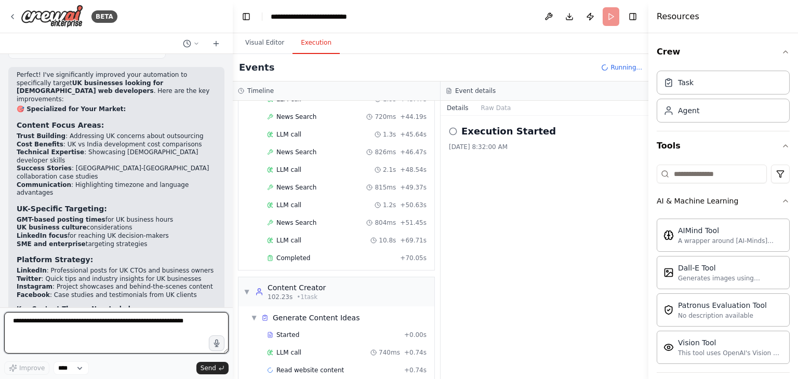
click at [142, 333] on textarea at bounding box center [116, 333] width 225 height 42
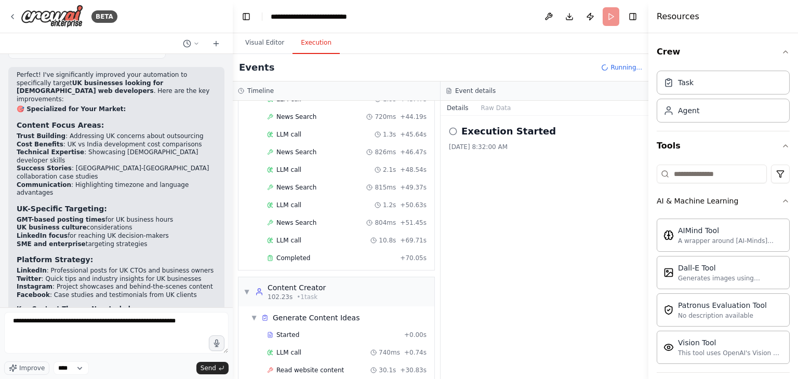
click at [510, 41] on div "Visual Editor Execution" at bounding box center [441, 43] width 416 height 21
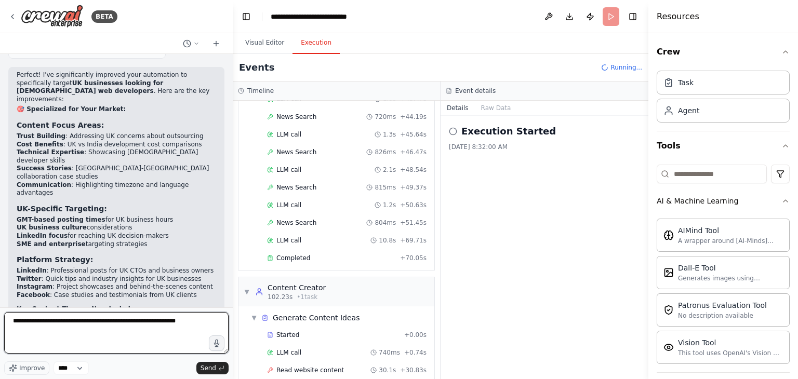
click at [204, 322] on textarea "**********" at bounding box center [116, 333] width 225 height 42
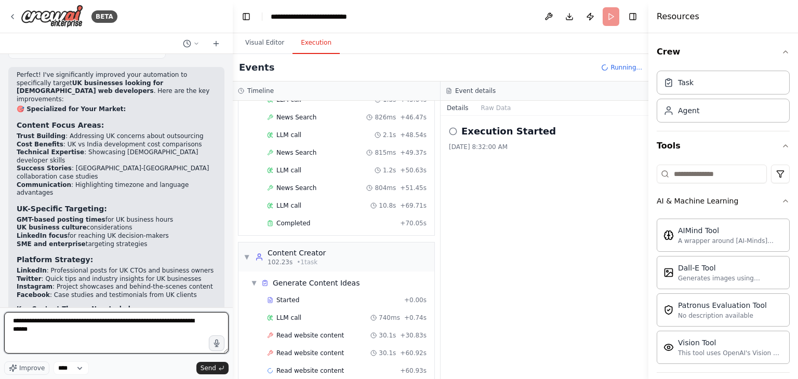
click at [112, 334] on textarea "**********" at bounding box center [116, 333] width 225 height 42
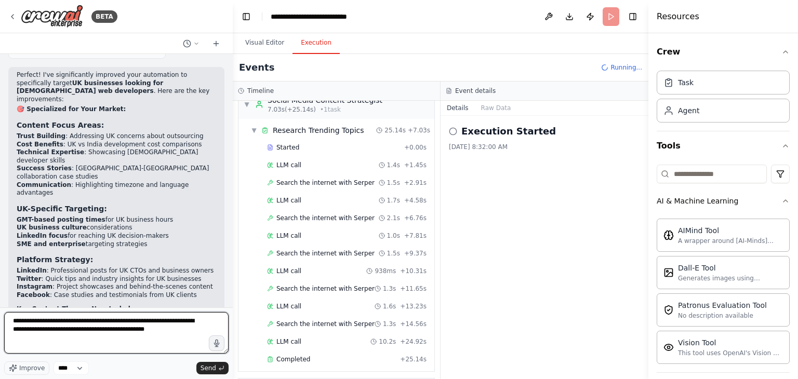
scroll to position [0, 0]
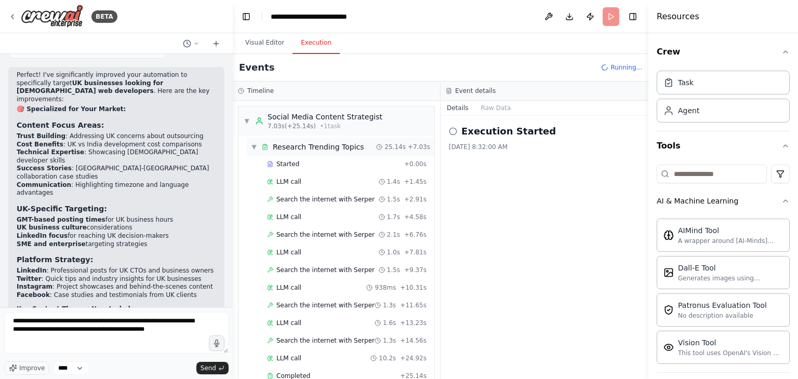
click at [249, 147] on div "▼ Research Trending Topics 25.14s + 7.03s" at bounding box center [341, 147] width 188 height 19
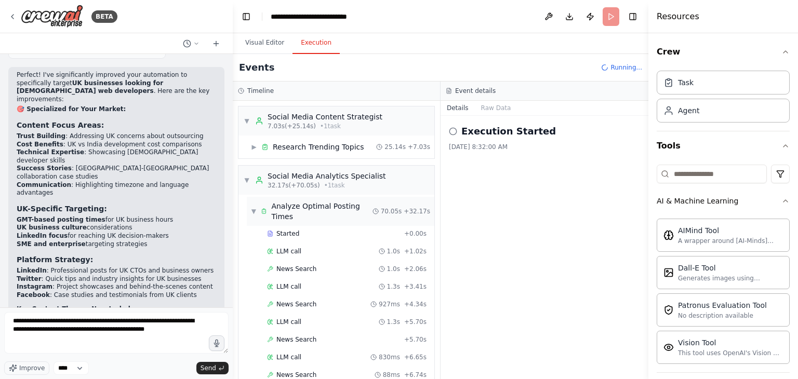
click at [251, 208] on span "▼" at bounding box center [254, 211] width 6 height 8
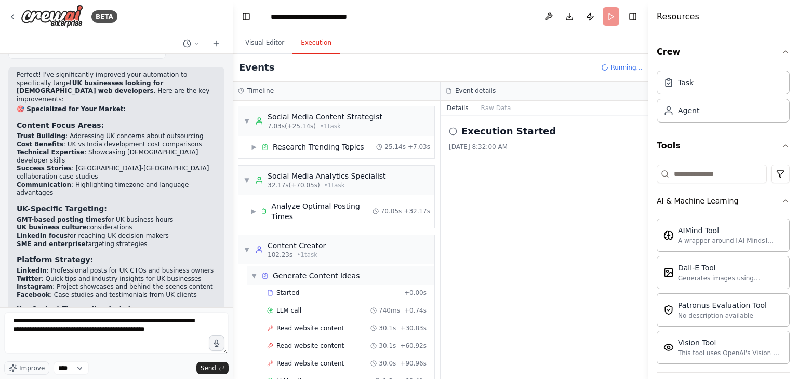
click at [253, 277] on span "▼" at bounding box center [254, 276] width 6 height 8
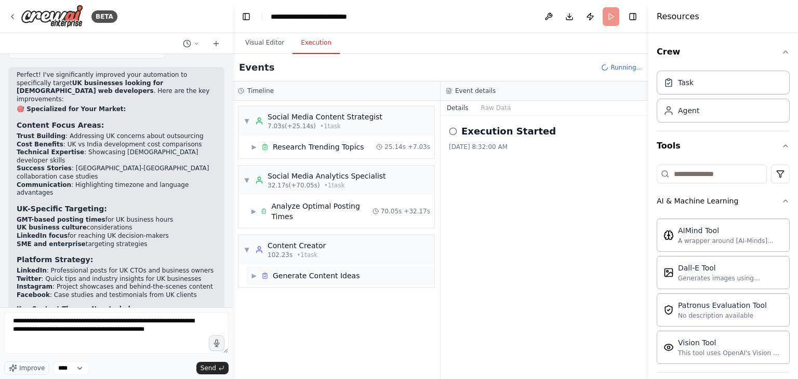
click at [255, 272] on span "▶" at bounding box center [254, 276] width 6 height 8
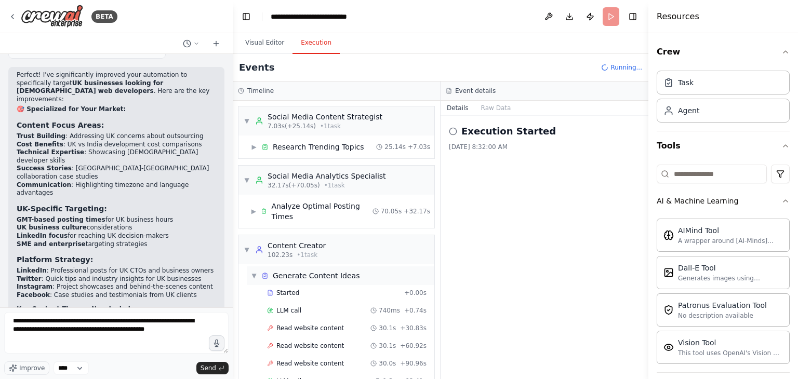
scroll to position [42, 0]
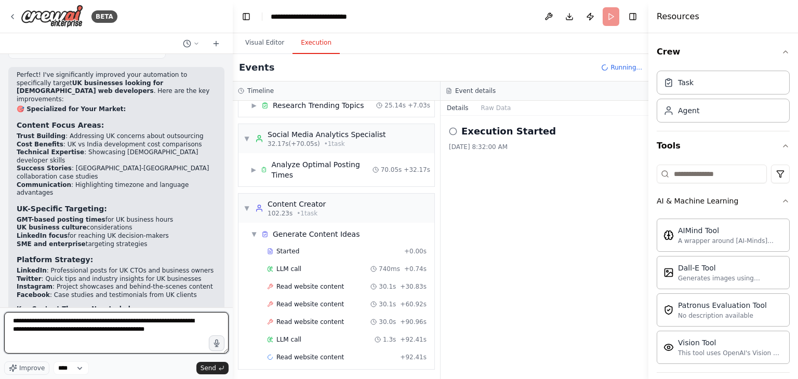
click at [170, 335] on textarea "**********" at bounding box center [116, 333] width 225 height 42
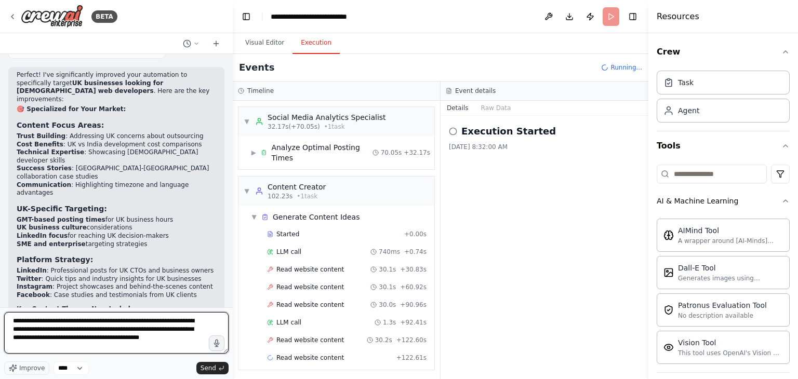
type textarea "**********"
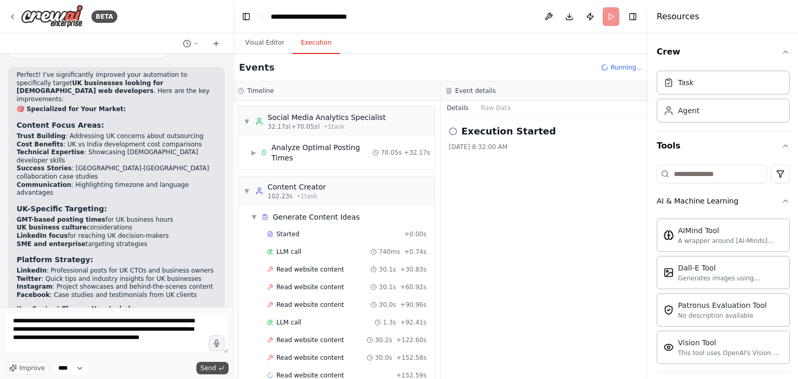
click at [217, 372] on button "Send" at bounding box center [212, 368] width 32 height 12
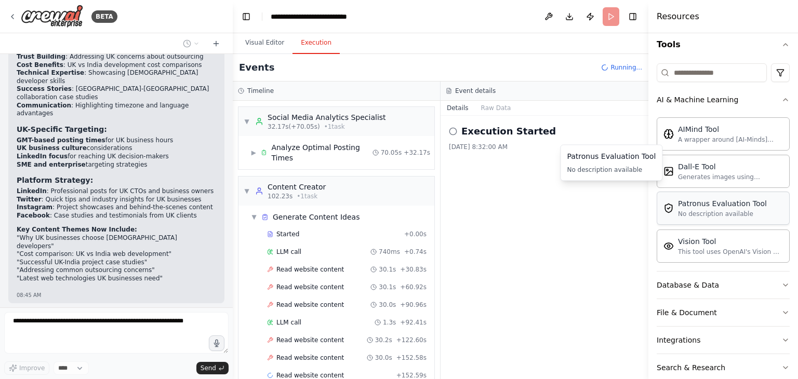
scroll to position [146, 0]
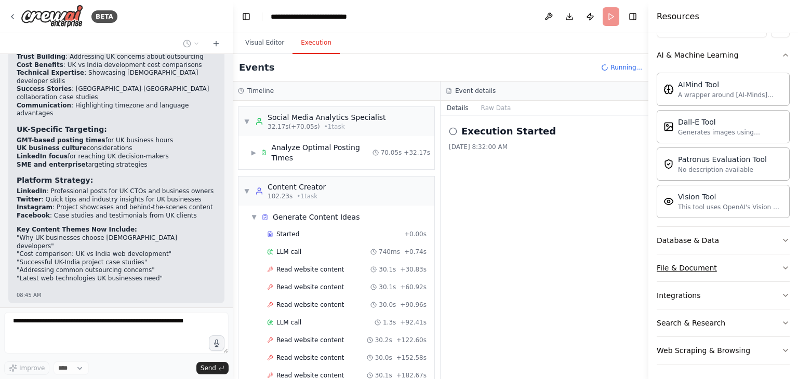
click at [743, 263] on button "File & Document" at bounding box center [723, 268] width 133 height 27
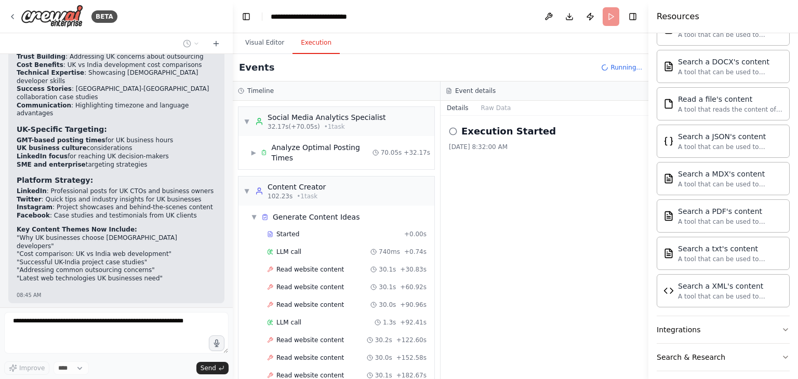
scroll to position [418, 0]
click at [744, 320] on button "Integrations" at bounding box center [723, 331] width 133 height 27
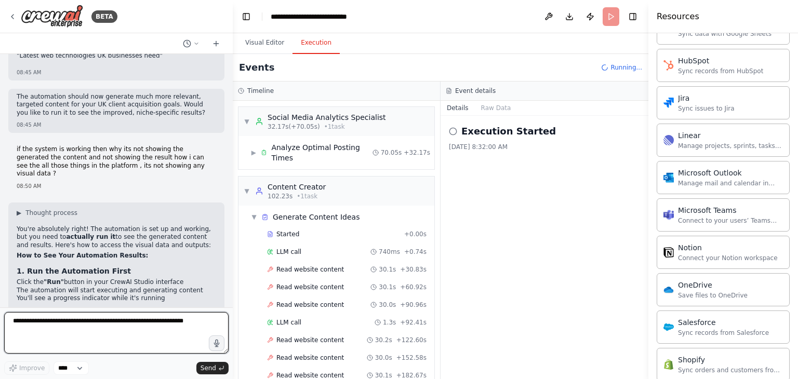
scroll to position [3356, 0]
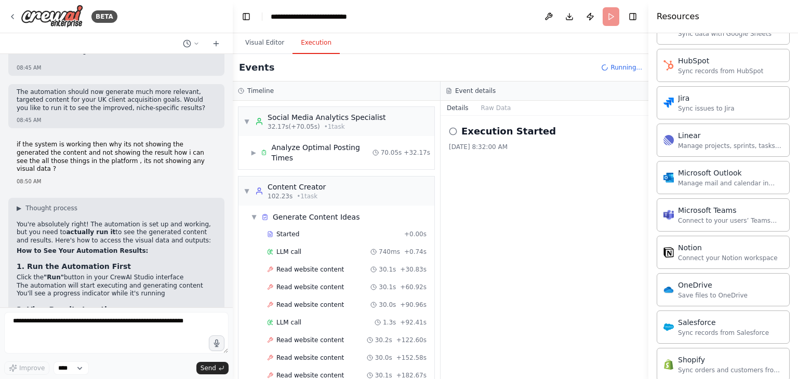
click at [166, 327] on p "📊 Results Panel:" at bounding box center [117, 331] width 200 height 8
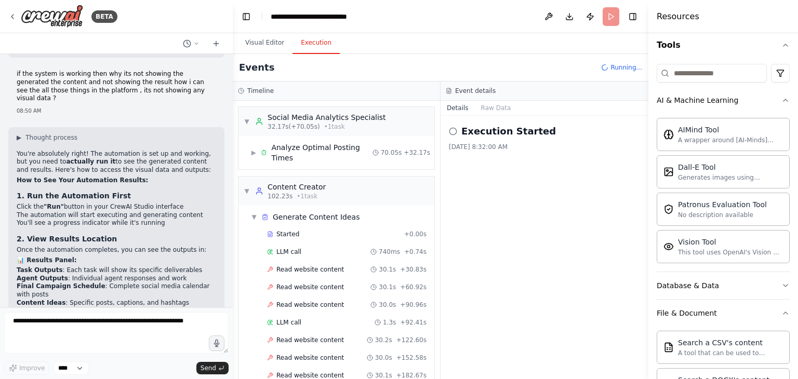
scroll to position [0, 0]
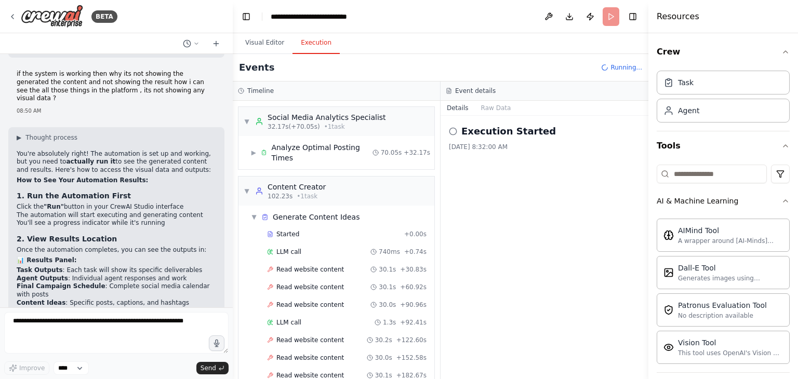
click at [618, 186] on div "Execution Started 9/13/2025, 8:32:00 AM" at bounding box center [545, 248] width 208 height 264
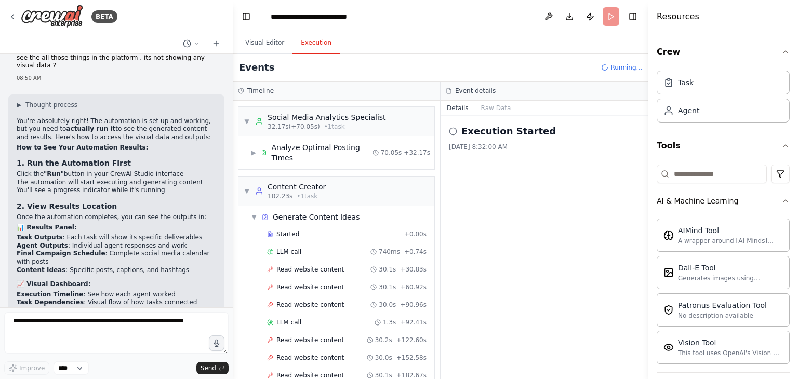
scroll to position [3489, 0]
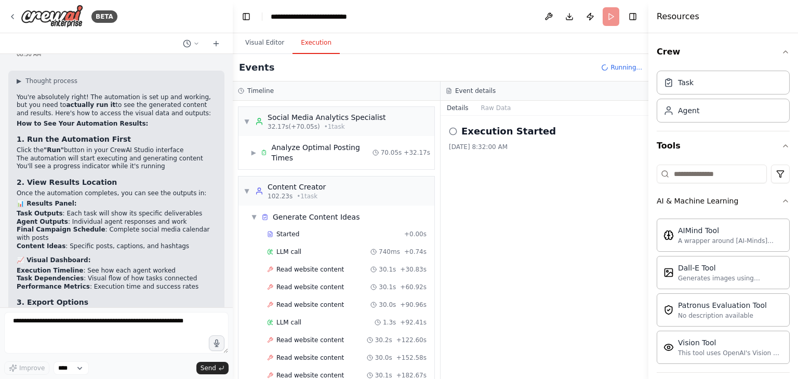
click at [142, 359] on strong "configured but not executed" at bounding box center [161, 362] width 100 height 7
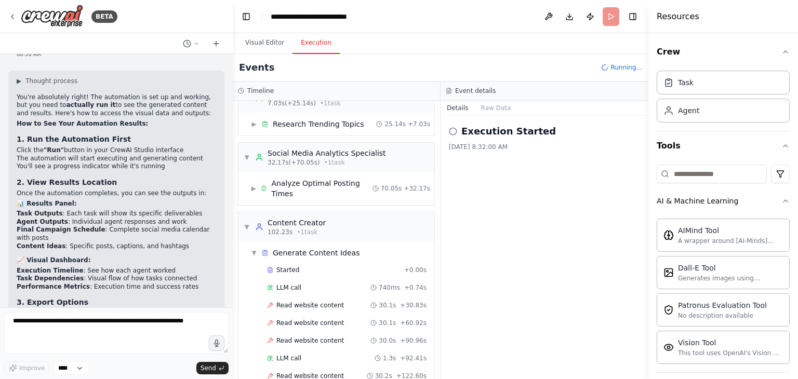
scroll to position [0, 0]
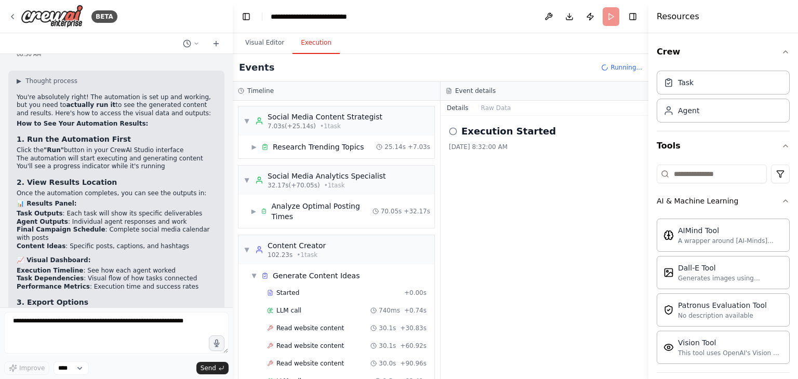
click at [327, 242] on div "▼ Content Creator 102.23s • 1 task" at bounding box center [337, 249] width 196 height 29
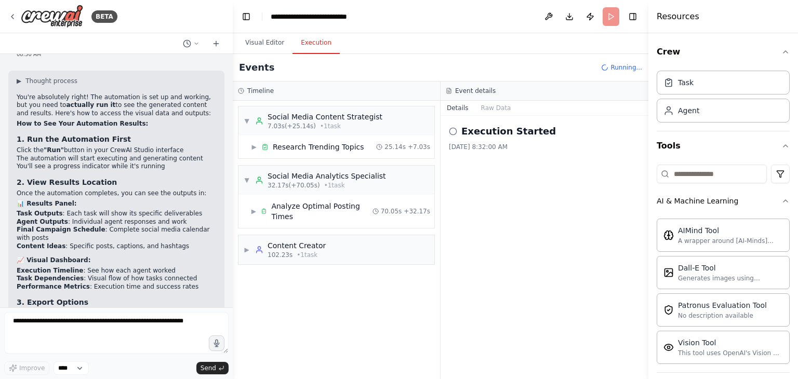
click at [327, 242] on div "▶ Content Creator 102.23s • 1 task" at bounding box center [337, 249] width 196 height 29
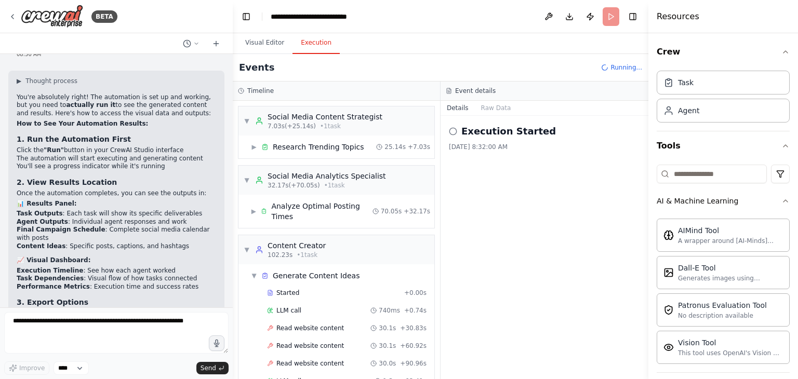
click at [506, 194] on div "Execution Started 9/13/2025, 8:32:00 AM" at bounding box center [545, 248] width 208 height 264
click at [246, 12] on button "Toggle Left Sidebar" at bounding box center [246, 16] width 15 height 15
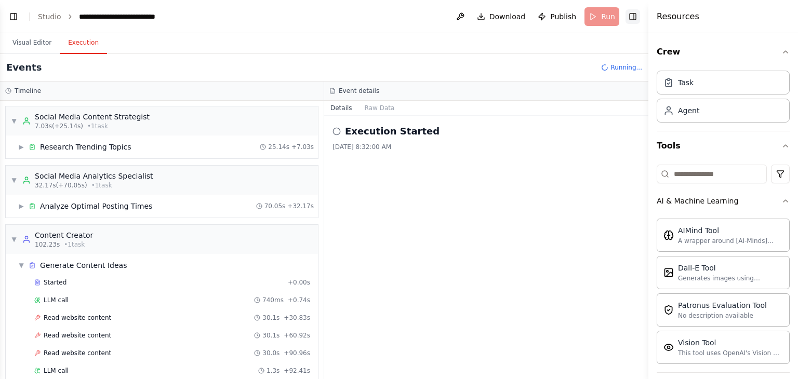
click at [631, 15] on button "Toggle Right Sidebar" at bounding box center [633, 16] width 15 height 15
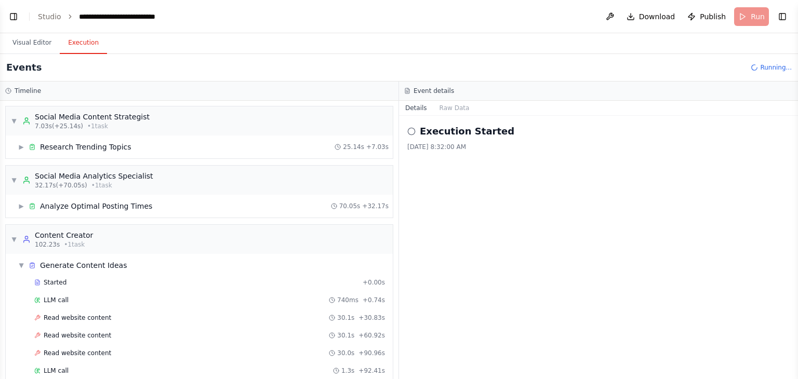
click at [541, 145] on div "9/13/2025, 8:32:00 AM" at bounding box center [599, 147] width 383 height 8
click at [439, 107] on button "Raw Data" at bounding box center [455, 108] width 43 height 15
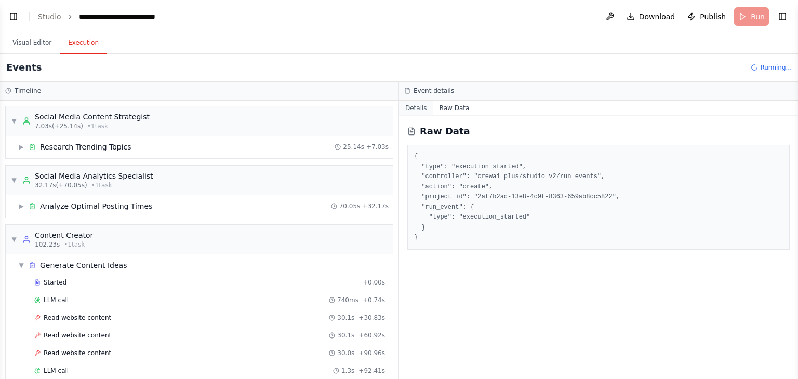
click at [415, 107] on button "Details" at bounding box center [416, 108] width 34 height 15
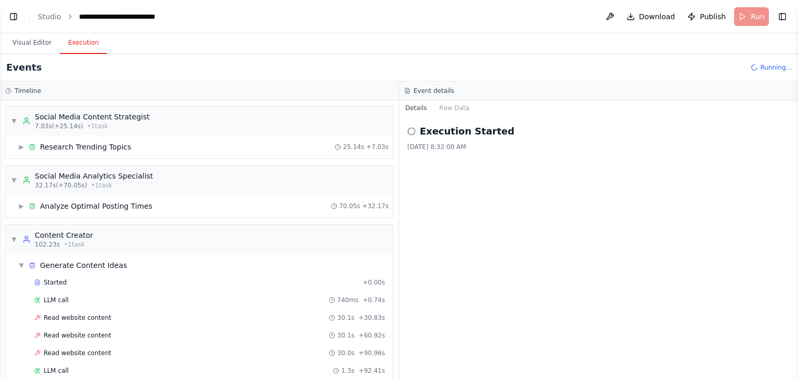
click at [442, 206] on div "Execution Started 9/13/2025, 8:32:00 AM" at bounding box center [598, 248] width 399 height 264
click at [411, 129] on icon at bounding box center [412, 131] width 8 height 8
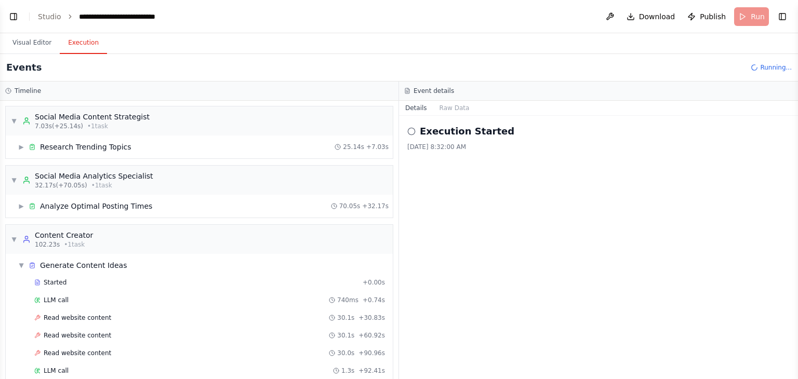
click at [430, 177] on div "Execution Started 9/13/2025, 8:32:00 AM" at bounding box center [598, 248] width 399 height 264
click at [12, 175] on div "▼ Social Media Analytics Specialist 32.17s (+70.05s) • 1 task" at bounding box center [82, 180] width 142 height 19
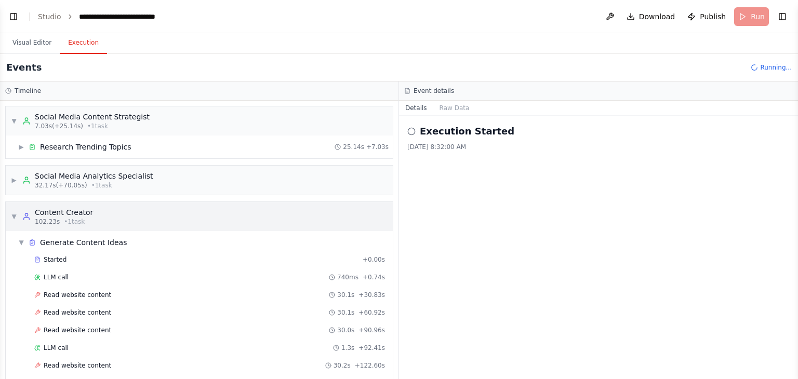
click at [12, 217] on span "▼" at bounding box center [14, 217] width 6 height 8
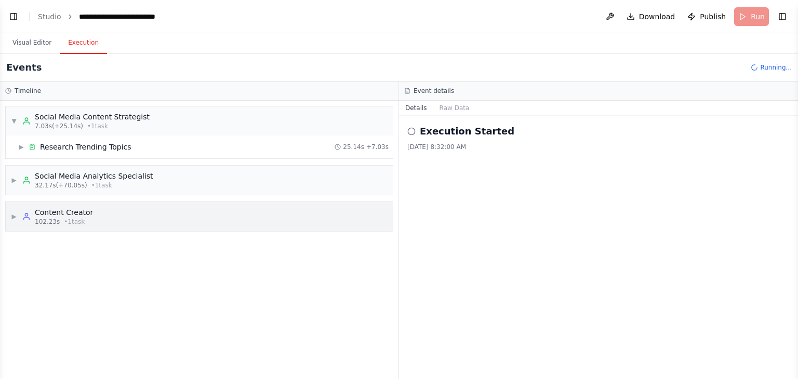
click at [22, 217] on icon at bounding box center [26, 217] width 8 height 8
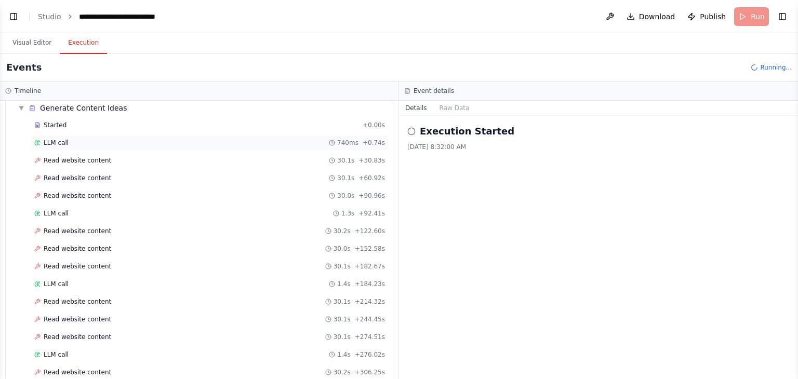
scroll to position [165, 0]
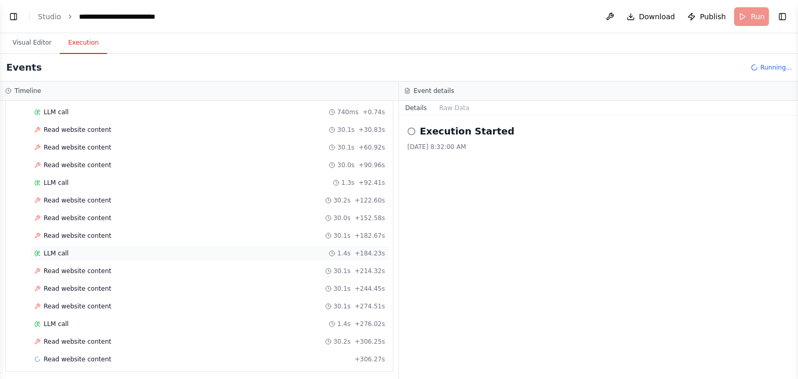
click at [105, 255] on div "LLM call 1.4s + 184.23s" at bounding box center [210, 254] width 358 height 16
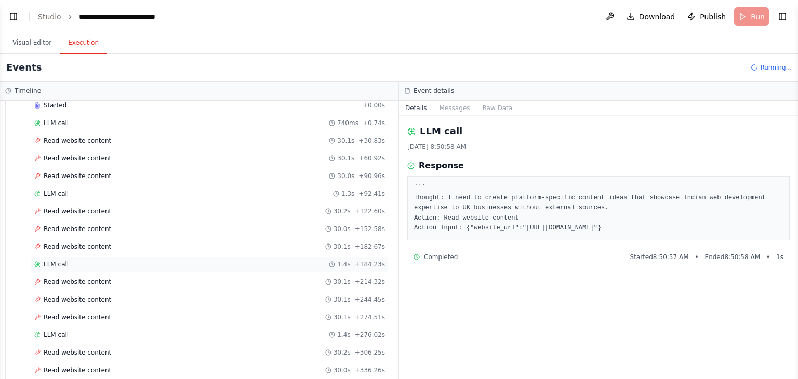
scroll to position [190, 0]
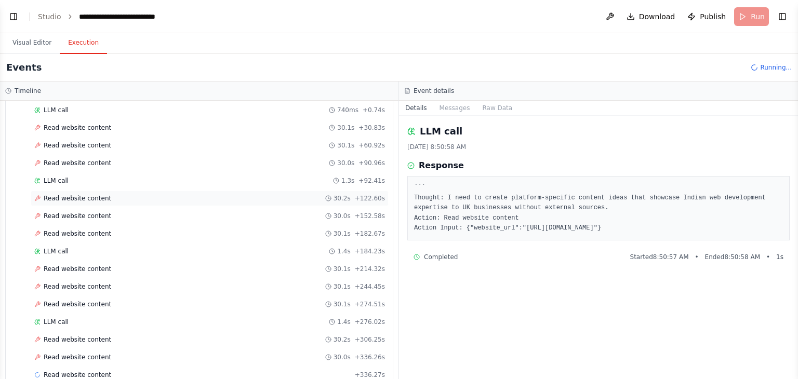
click at [123, 196] on div "Read website content 30.2s + 122.60s" at bounding box center [209, 198] width 351 height 8
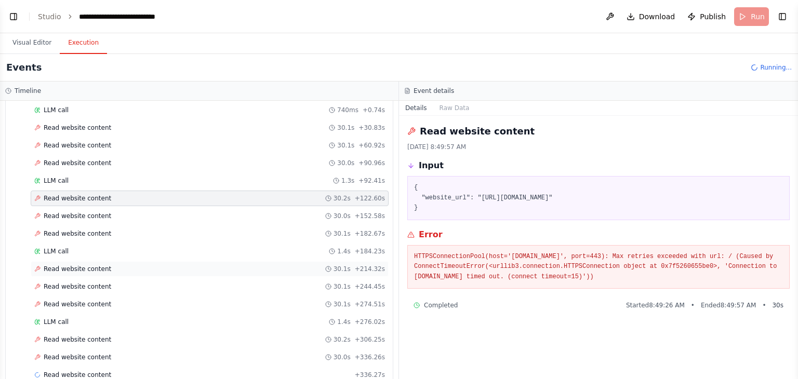
click at [116, 265] on div "Read website content 30.1s + 214.32s" at bounding box center [209, 269] width 351 height 8
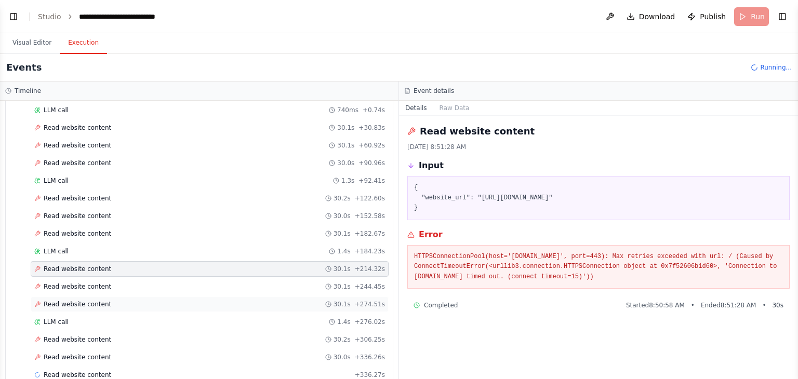
scroll to position [206, 0]
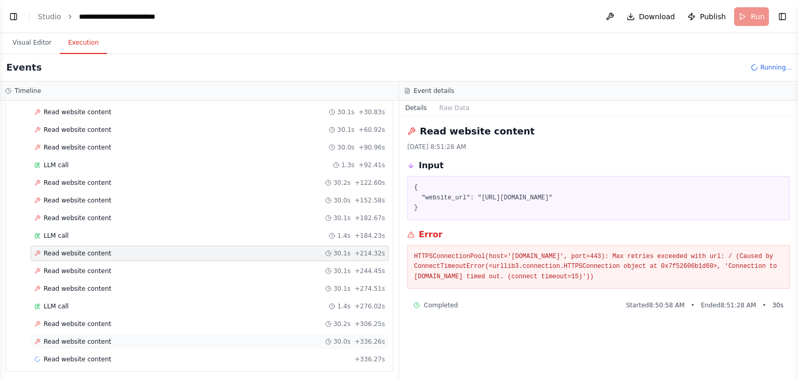
click at [133, 334] on div "Read website content 30.0s + 336.26s" at bounding box center [210, 342] width 358 height 16
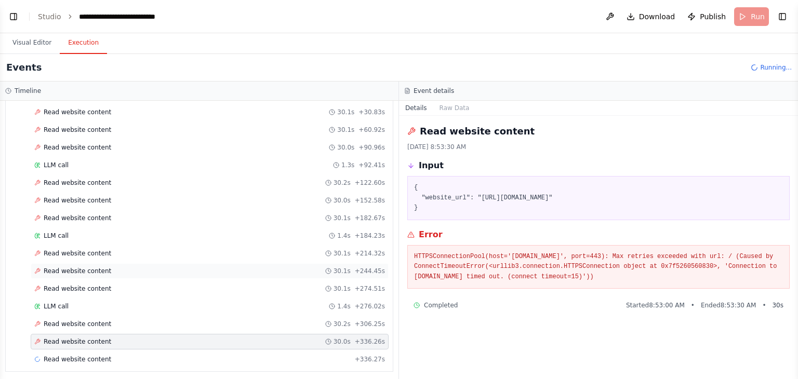
click at [129, 275] on div "Read website content 30.1s + 244.45s" at bounding box center [210, 272] width 358 height 16
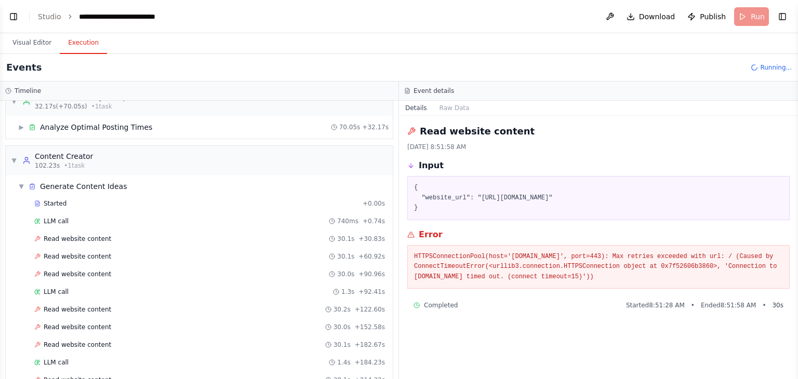
scroll to position [0, 0]
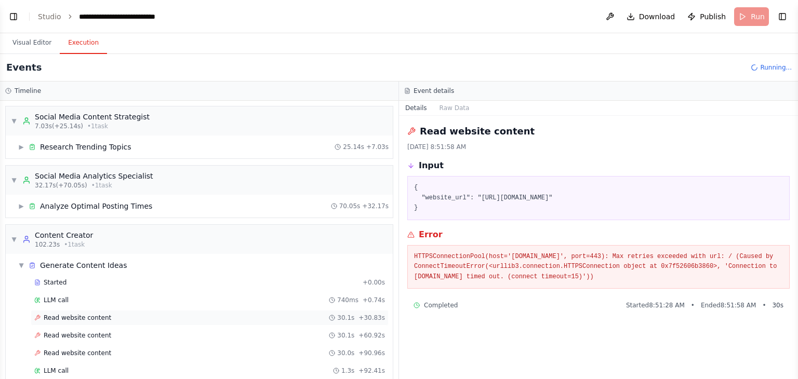
click at [133, 314] on div "Read website content 30.1s + 30.83s" at bounding box center [209, 318] width 351 height 8
click at [153, 293] on div "LLM call 740ms + 0.74s" at bounding box center [210, 301] width 358 height 16
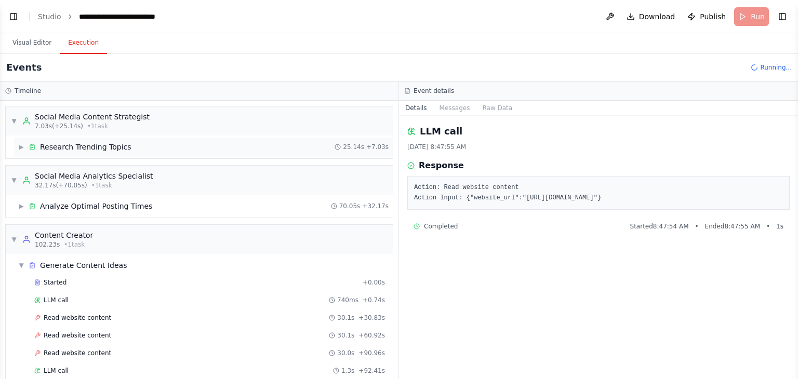
click at [85, 146] on div "Research Trending Topics" at bounding box center [85, 147] width 91 height 10
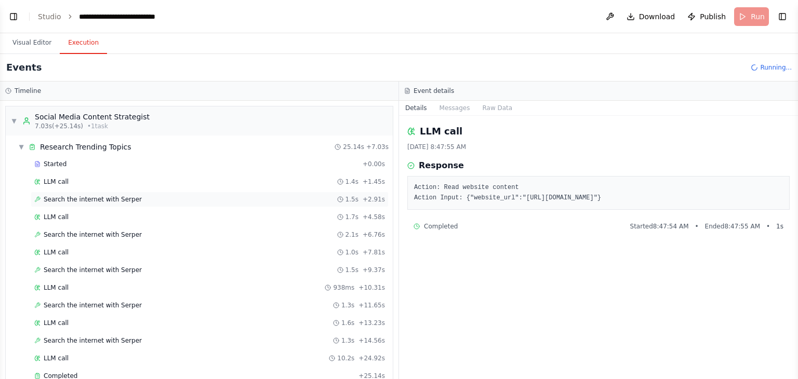
click at [93, 192] on div "Search the internet with Serper 1.5s + 2.91s" at bounding box center [210, 200] width 358 height 16
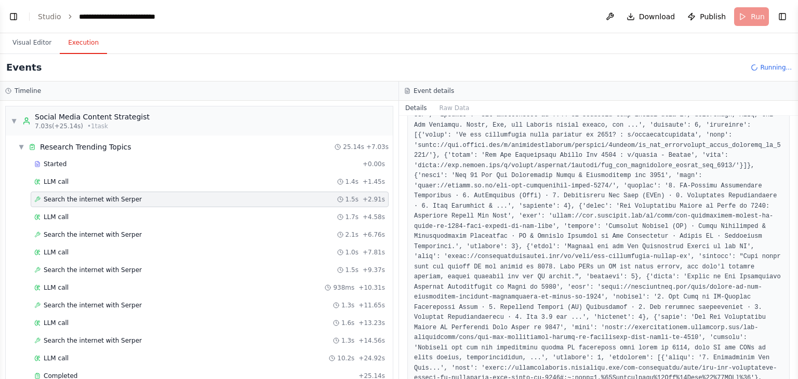
scroll to position [274, 0]
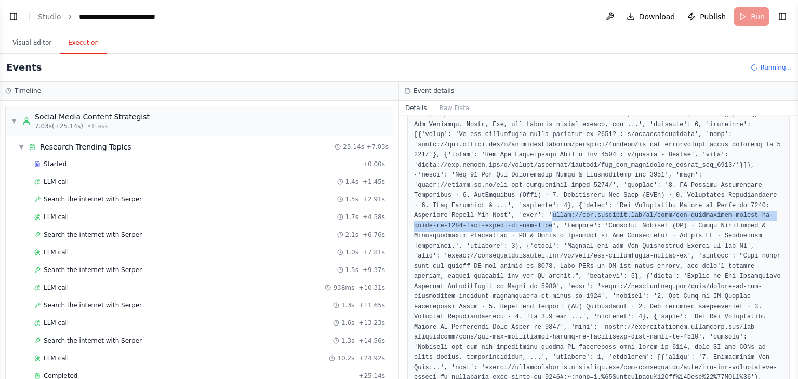
drag, startPoint x: 418, startPoint y: 218, endPoint x: 748, endPoint y: 212, distance: 330.1
copy pre "https://www.ironhack.com/us/blog/web-development-trends-to-watch-in-2024-what-s…"
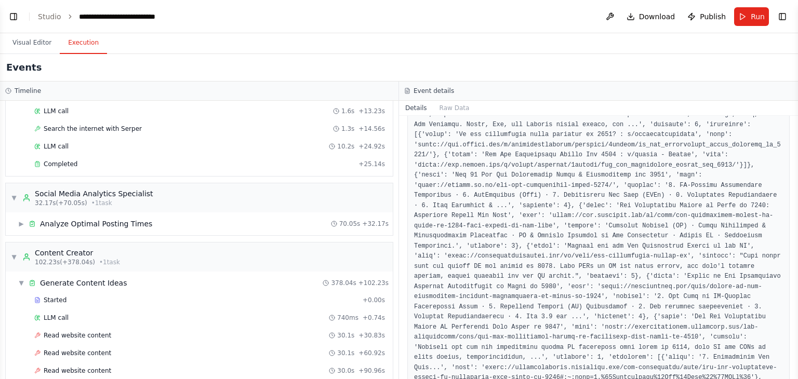
scroll to position [214, 0]
click at [133, 182] on div "▼ Social Media Analytics Specialist 32.17s (+70.05s) • 1 task" at bounding box center [199, 196] width 387 height 29
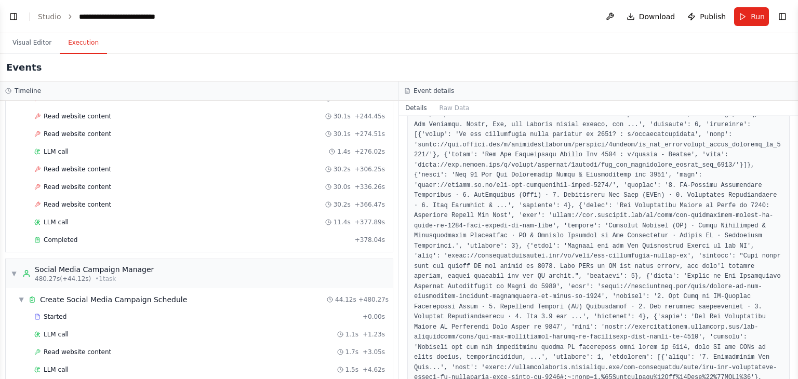
scroll to position [568, 0]
click at [133, 183] on div "Read website content 30.0s + 336.26s" at bounding box center [209, 187] width 351 height 8
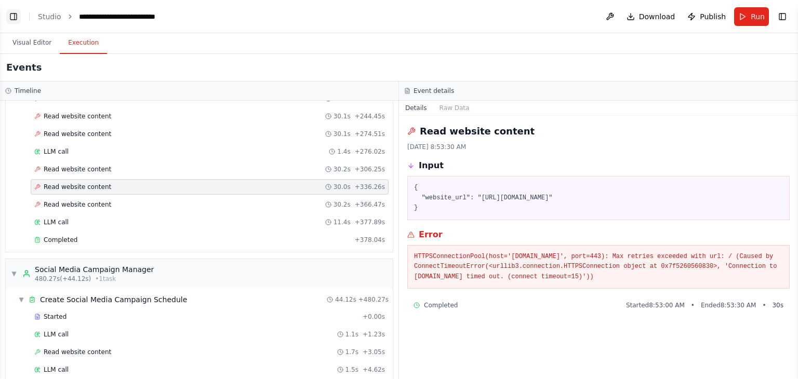
click at [11, 19] on button "Toggle Left Sidebar" at bounding box center [13, 16] width 15 height 15
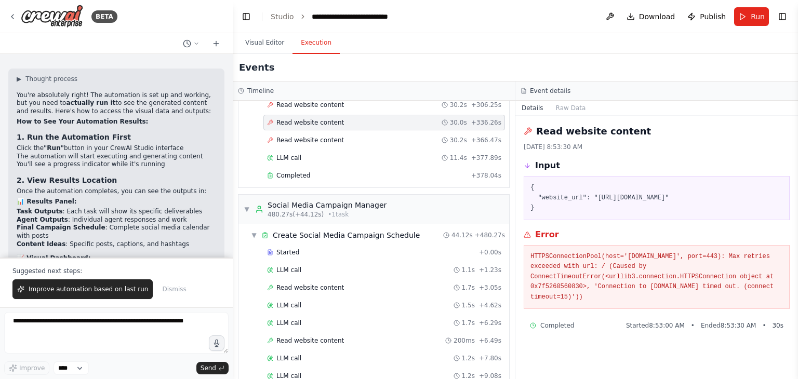
scroll to position [3538, 0]
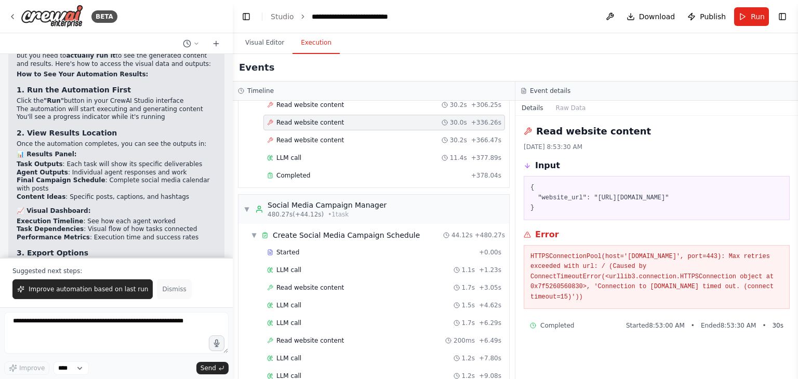
click at [162, 292] on span "Dismiss" at bounding box center [174, 289] width 24 height 8
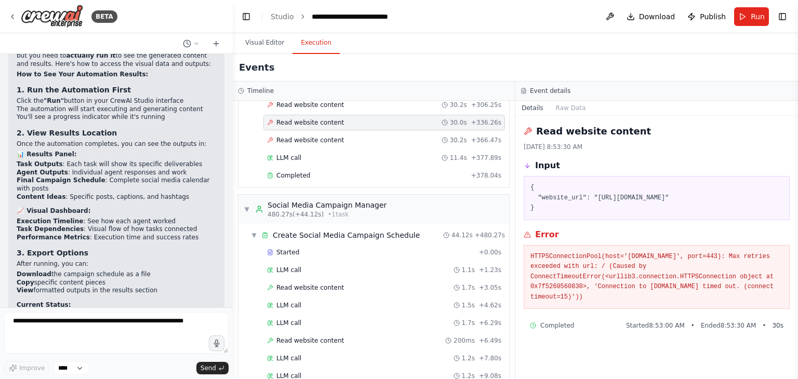
scroll to position [3489, 0]
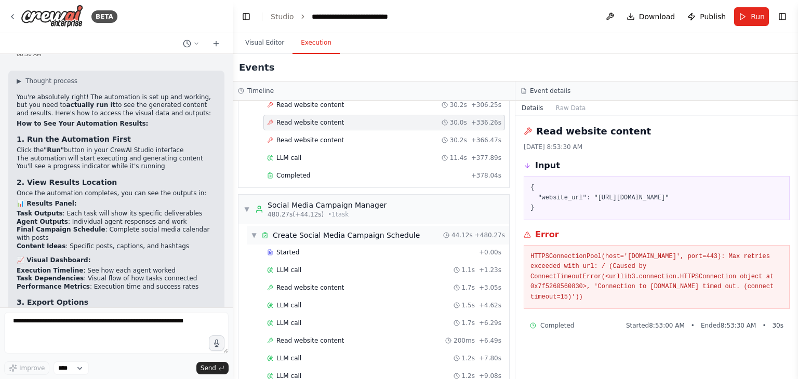
click at [334, 230] on div "Create Social Media Campaign Schedule" at bounding box center [346, 235] width 147 height 10
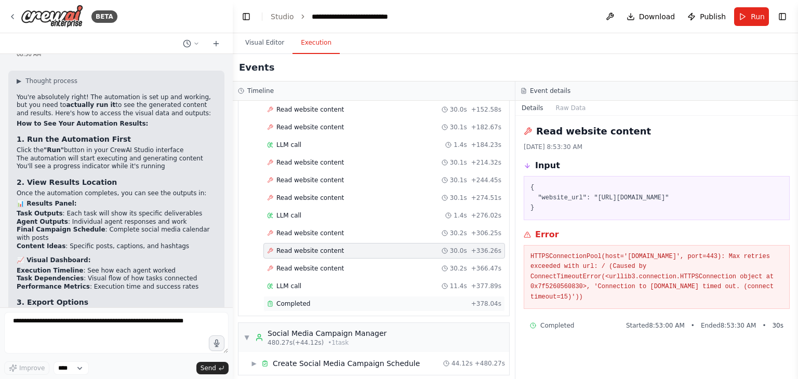
click at [326, 300] on div "Completed" at bounding box center [367, 304] width 200 height 8
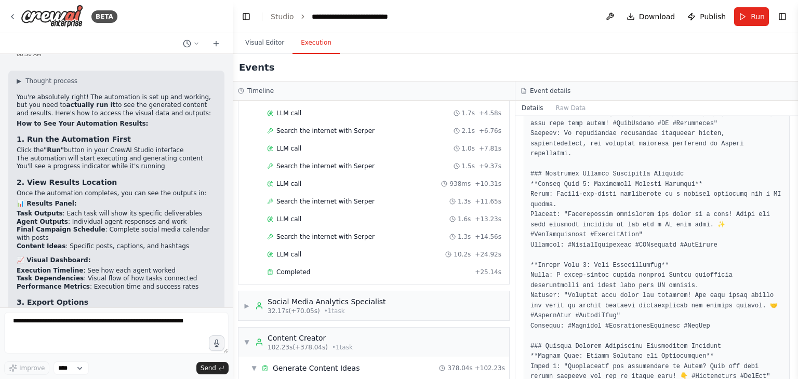
scroll to position [114, 0]
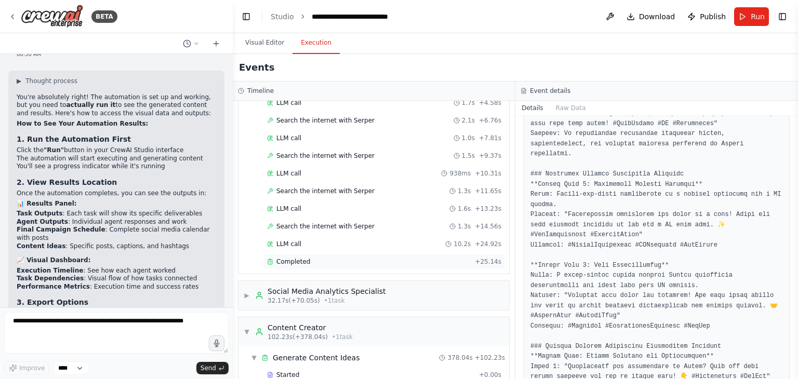
click at [346, 258] on div "Completed" at bounding box center [369, 262] width 204 height 8
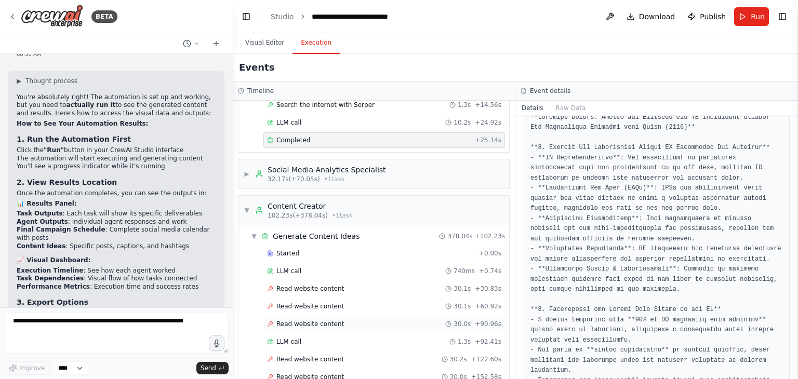
scroll to position [227, 0]
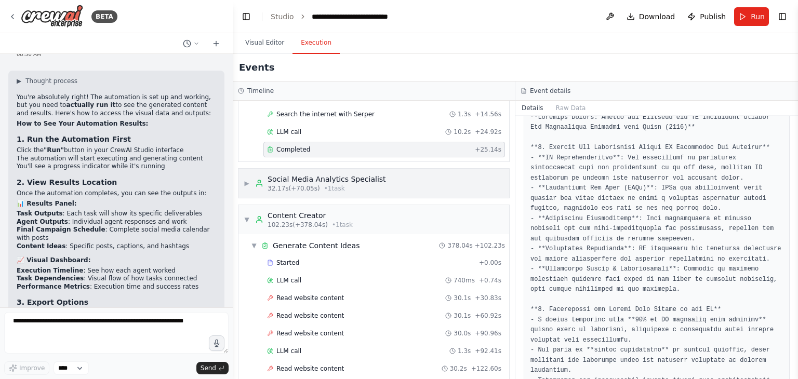
click at [368, 186] on div "32.17s (+70.05s) • 1 task" at bounding box center [327, 189] width 119 height 8
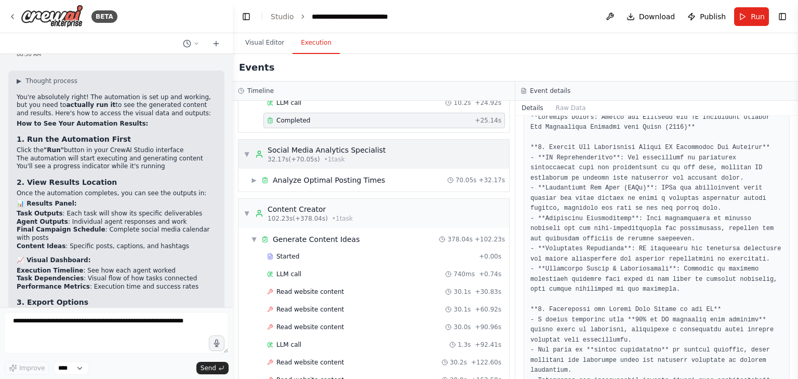
scroll to position [255, 0]
click at [349, 178] on div "Analyze Optimal Posting Times" at bounding box center [329, 181] width 112 height 10
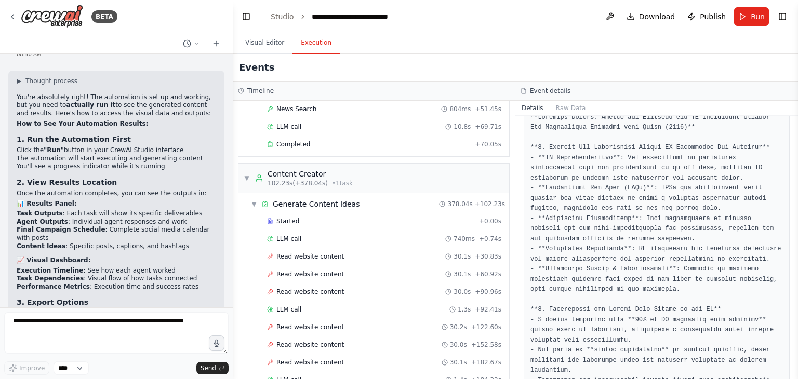
scroll to position [1435, 0]
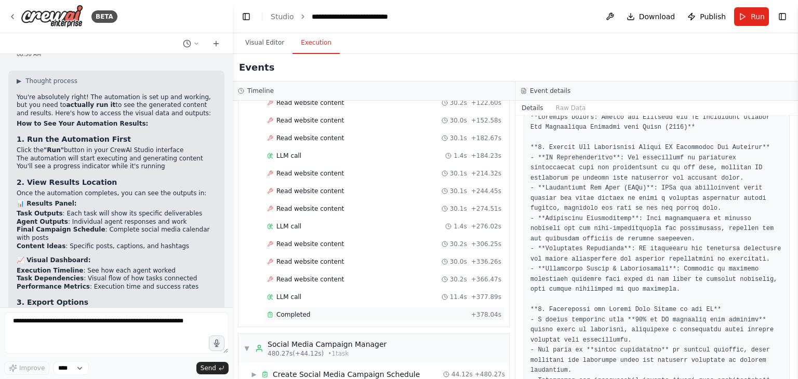
click at [312, 307] on div "Completed + 378.04s" at bounding box center [385, 315] width 242 height 16
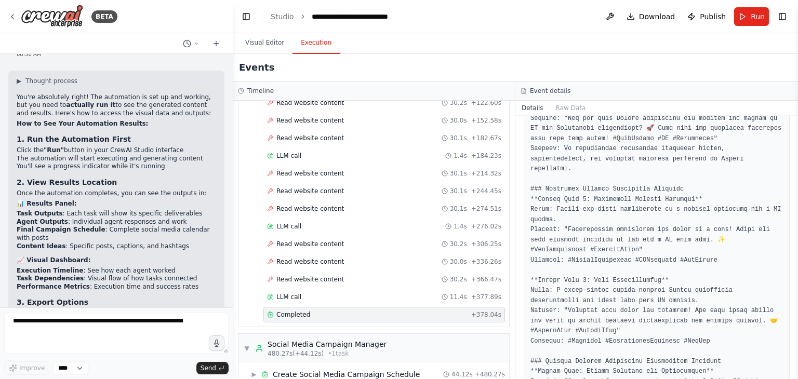
scroll to position [286, 0]
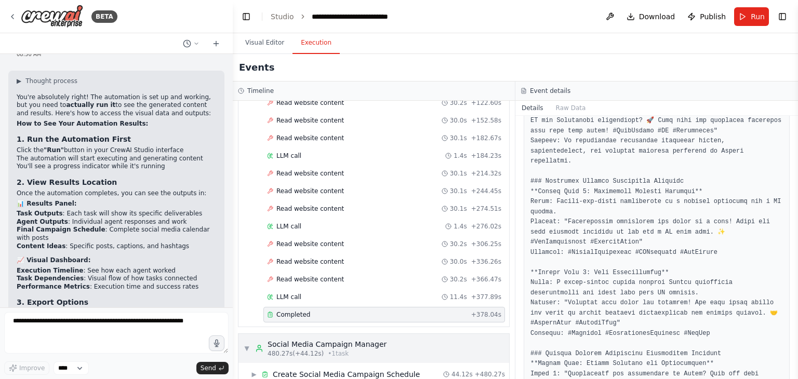
click at [316, 339] on div "Social Media Campaign Manager" at bounding box center [327, 344] width 119 height 10
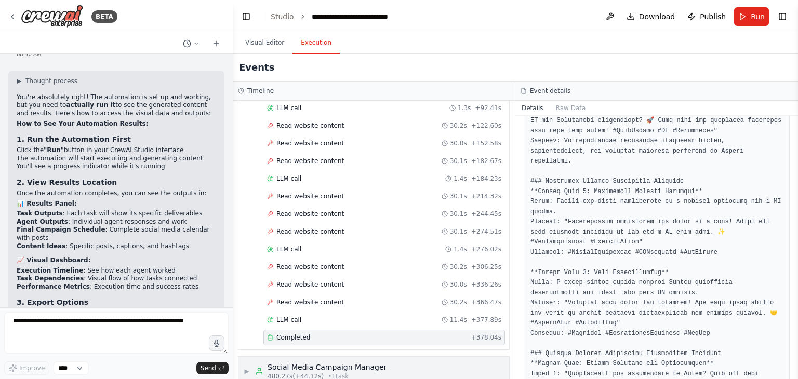
click at [316, 330] on div "Completed + 378.04s" at bounding box center [385, 338] width 242 height 16
click at [312, 373] on span "480.27s (+44.12s)" at bounding box center [296, 377] width 56 height 8
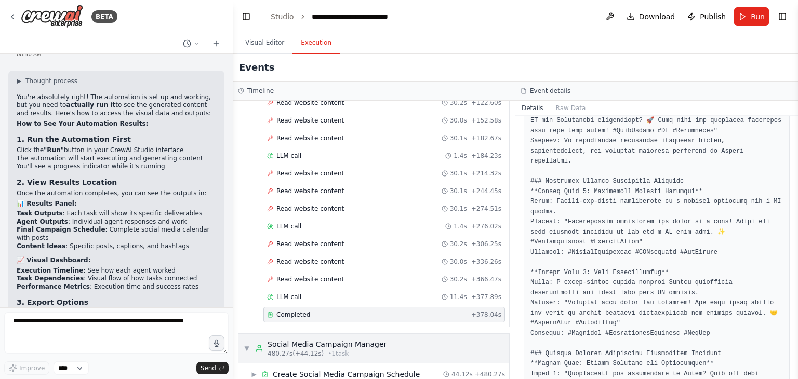
click at [312, 370] on div "Create Social Media Campaign Schedule" at bounding box center [346, 375] width 147 height 10
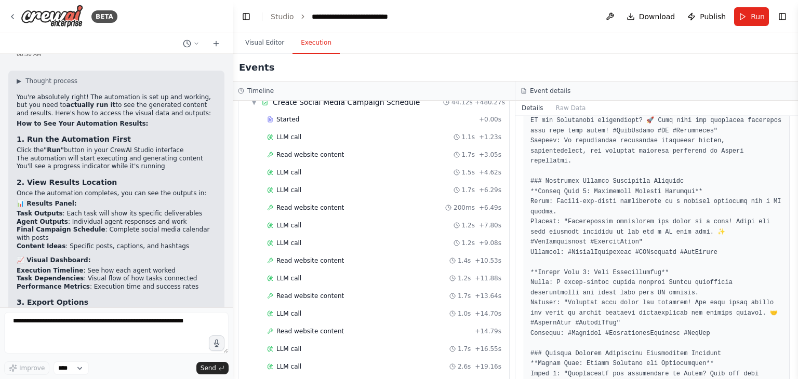
scroll to position [1819, 0]
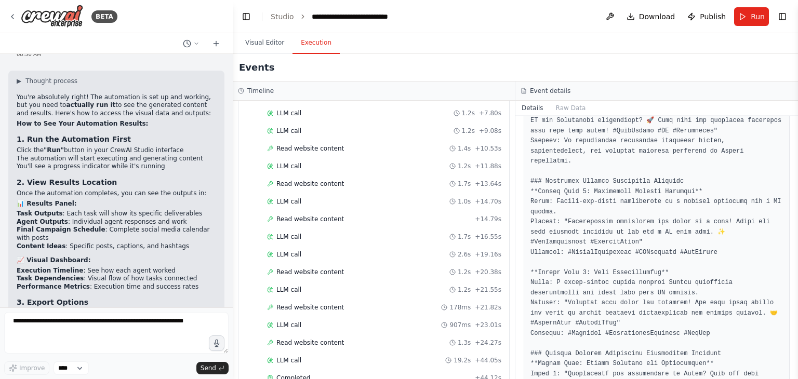
click at [312, 374] on div "Completed" at bounding box center [369, 378] width 204 height 8
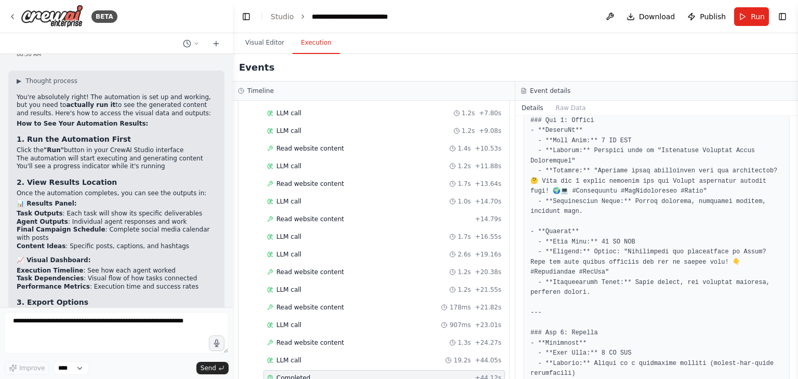
click at [312, 374] on div "Completed" at bounding box center [369, 378] width 204 height 8
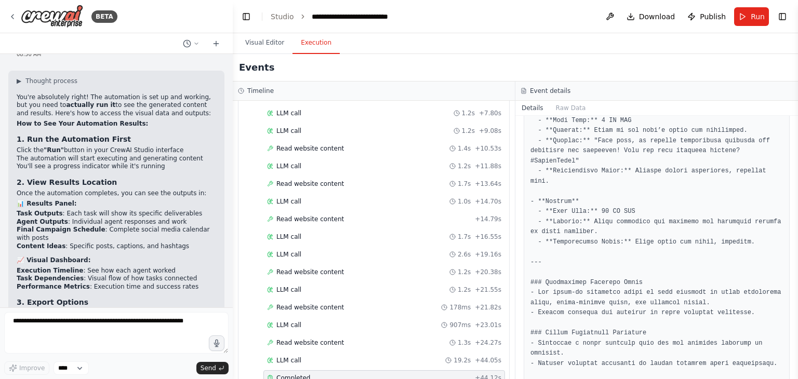
scroll to position [1545, 0]
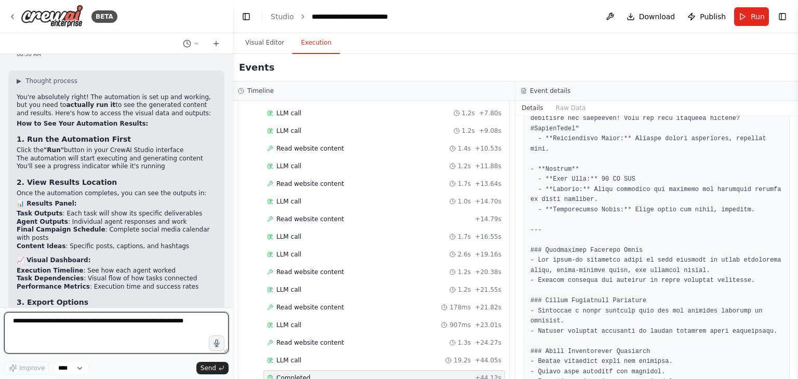
click at [76, 332] on textarea at bounding box center [116, 333] width 225 height 42
type textarea "*"
paste textarea "*******"
type textarea "**********"
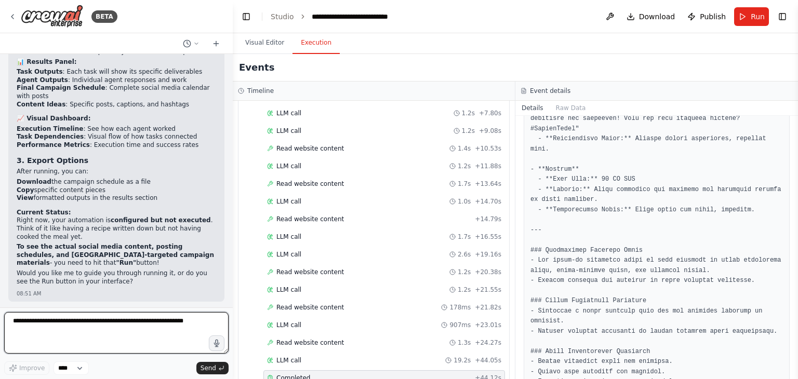
scroll to position [3915, 0]
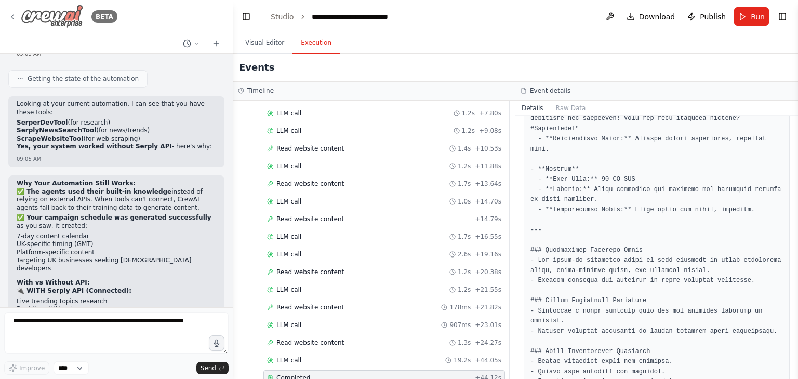
click at [11, 16] on icon at bounding box center [12, 16] width 8 height 8
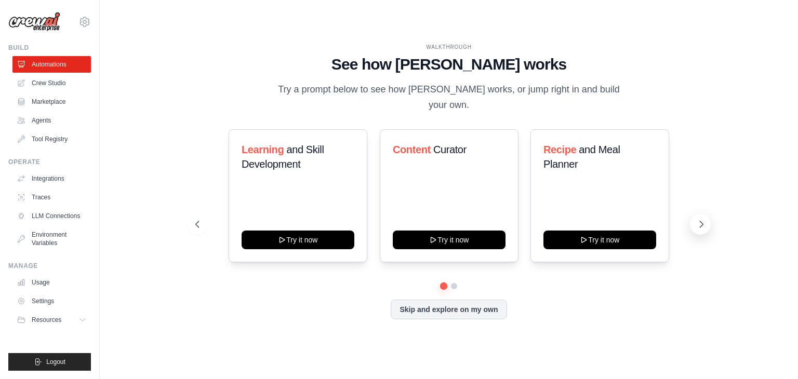
click at [697, 219] on icon at bounding box center [702, 224] width 10 height 10
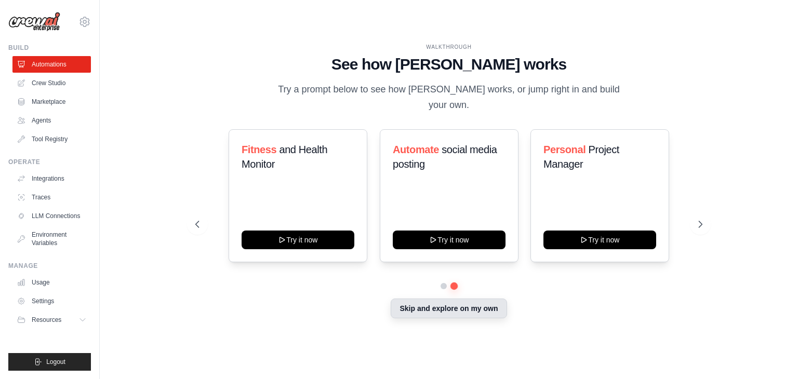
click at [437, 309] on button "Skip and explore on my own" at bounding box center [449, 309] width 116 height 20
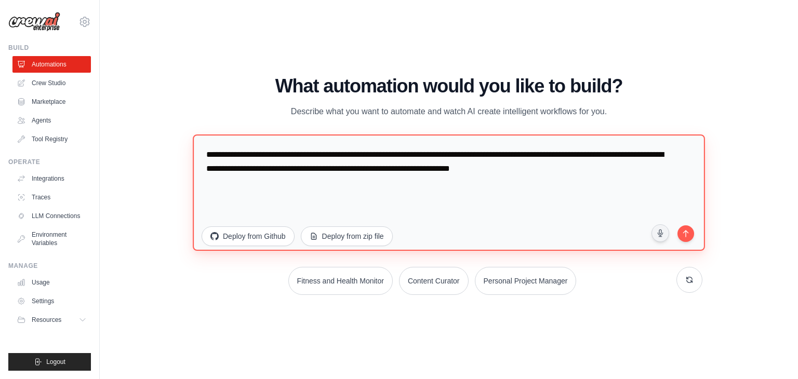
click at [433, 171] on textarea "**********" at bounding box center [449, 193] width 513 height 116
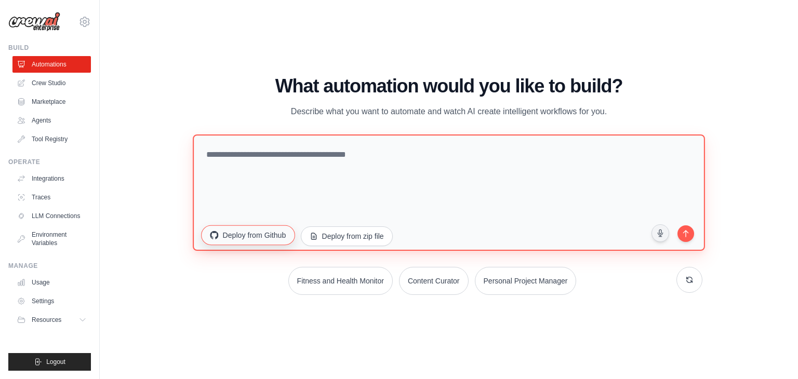
paste textarea "**********"
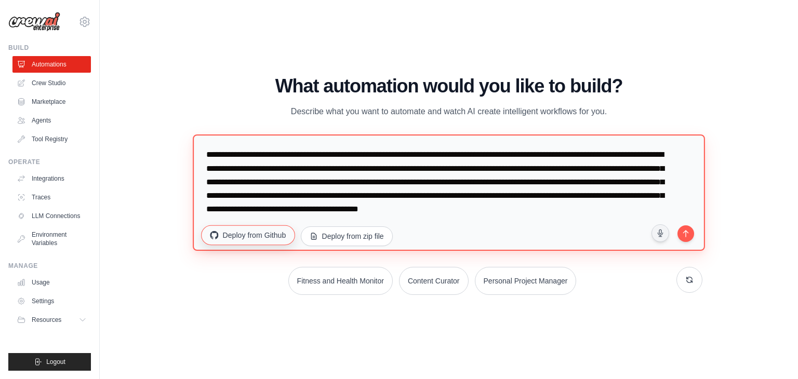
scroll to position [5, 0]
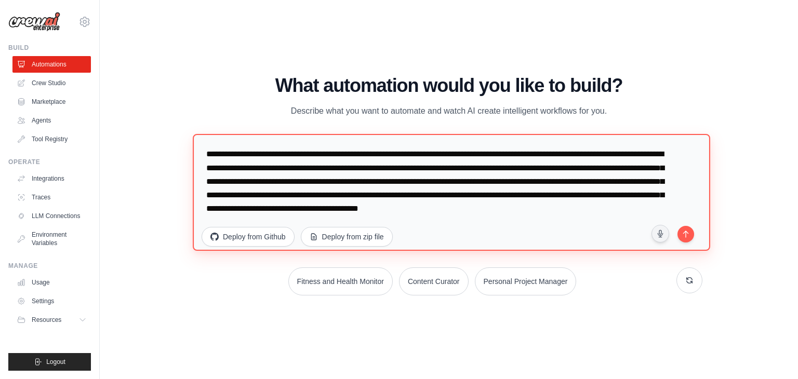
click at [254, 163] on textarea "**********" at bounding box center [452, 192] width 518 height 117
click at [227, 146] on textarea "**********" at bounding box center [452, 192] width 518 height 117
click at [345, 202] on textarea "**********" at bounding box center [452, 192] width 518 height 117
click at [340, 212] on textarea "**********" at bounding box center [452, 192] width 518 height 117
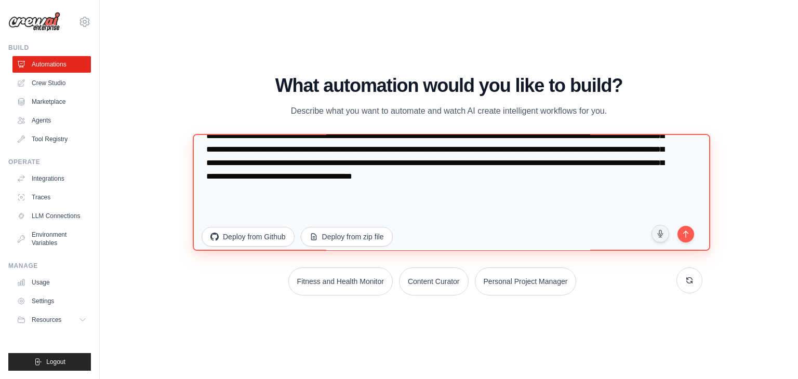
scroll to position [32, 0]
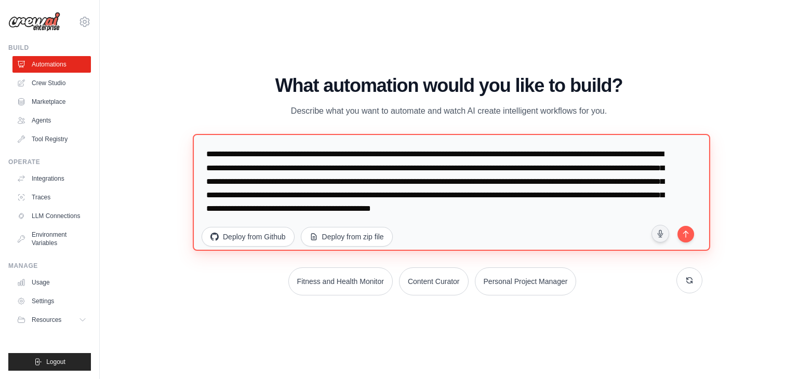
paste textarea "**********"
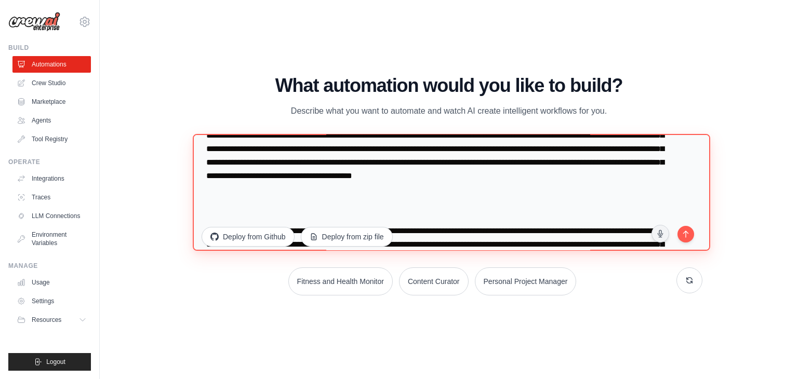
scroll to position [505, 0]
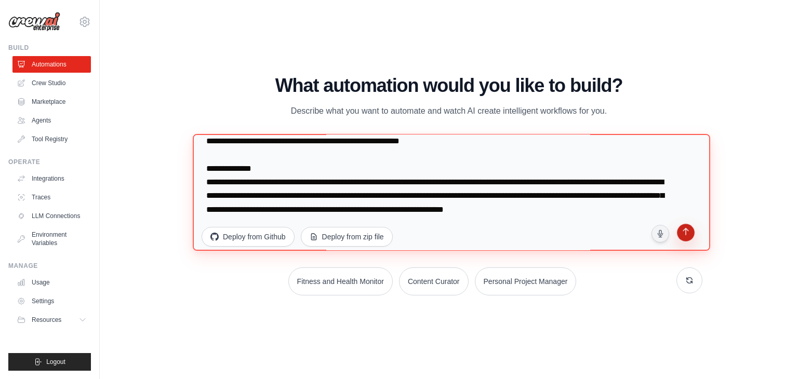
type textarea "**********"
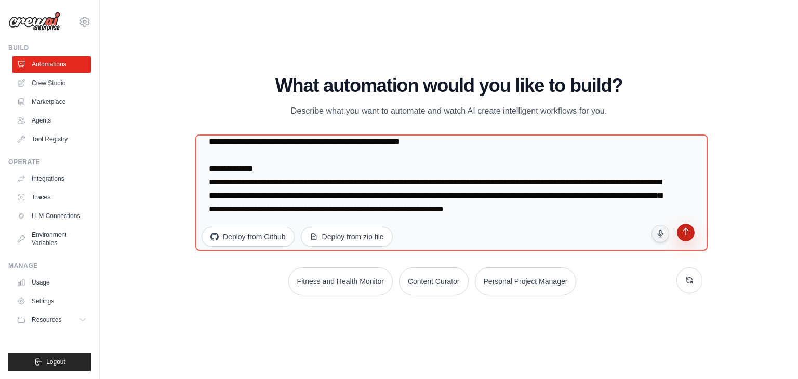
click at [687, 235] on icon "submit" at bounding box center [686, 233] width 10 height 10
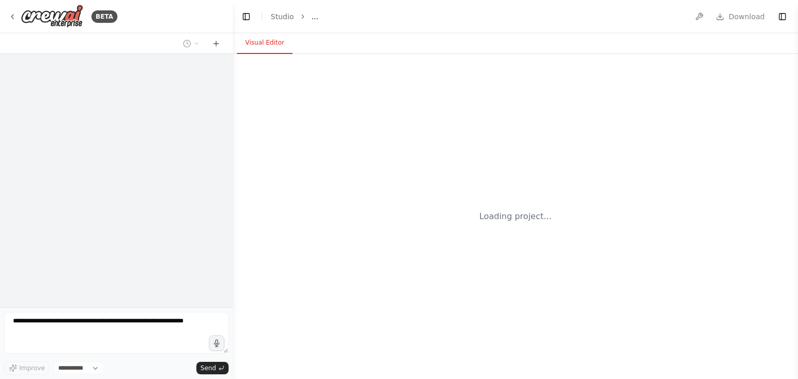
select select "****"
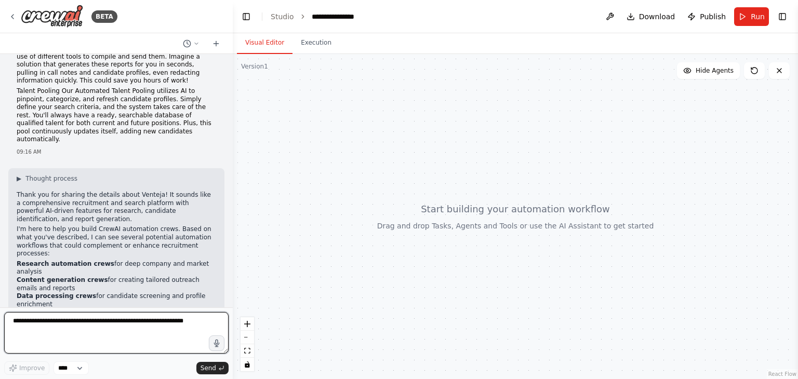
scroll to position [463, 0]
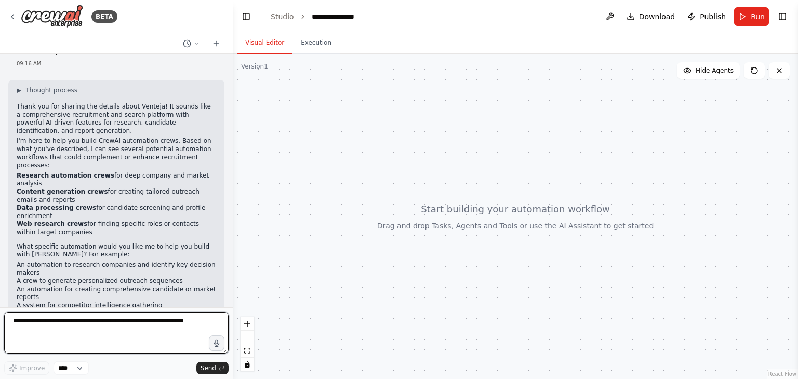
click at [136, 339] on textarea at bounding box center [116, 333] width 225 height 42
drag, startPoint x: 136, startPoint y: 339, endPoint x: 67, endPoint y: 339, distance: 68.6
click at [67, 339] on textarea at bounding box center [116, 333] width 225 height 42
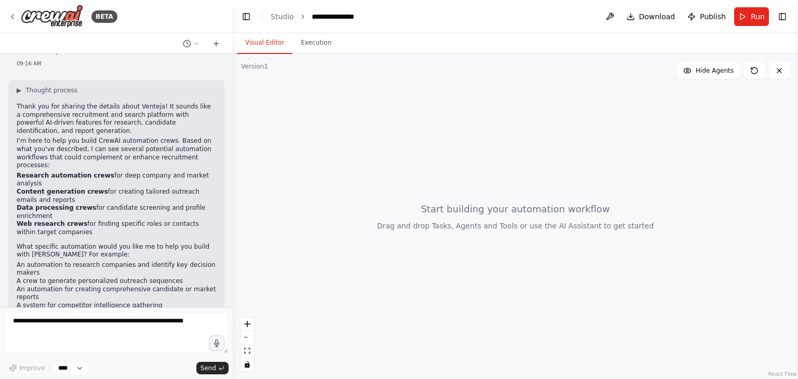
click at [110, 316] on p "Let me know what automation task you'd like to tackle, and I'll help you design…" at bounding box center [117, 324] width 200 height 16
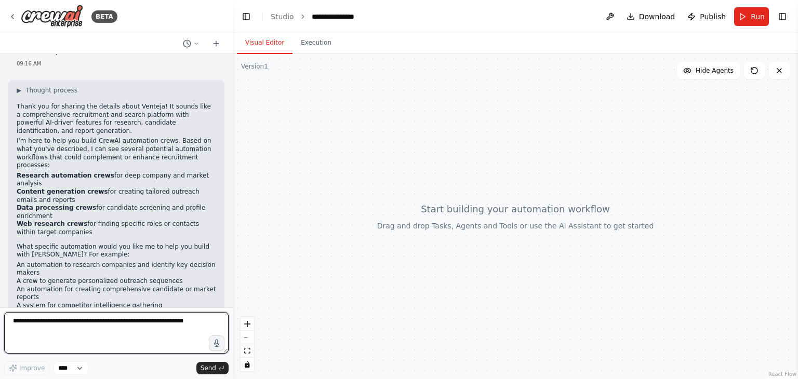
click at [145, 350] on textarea at bounding box center [116, 333] width 225 height 42
